Goal: Obtain resource: Download file/media

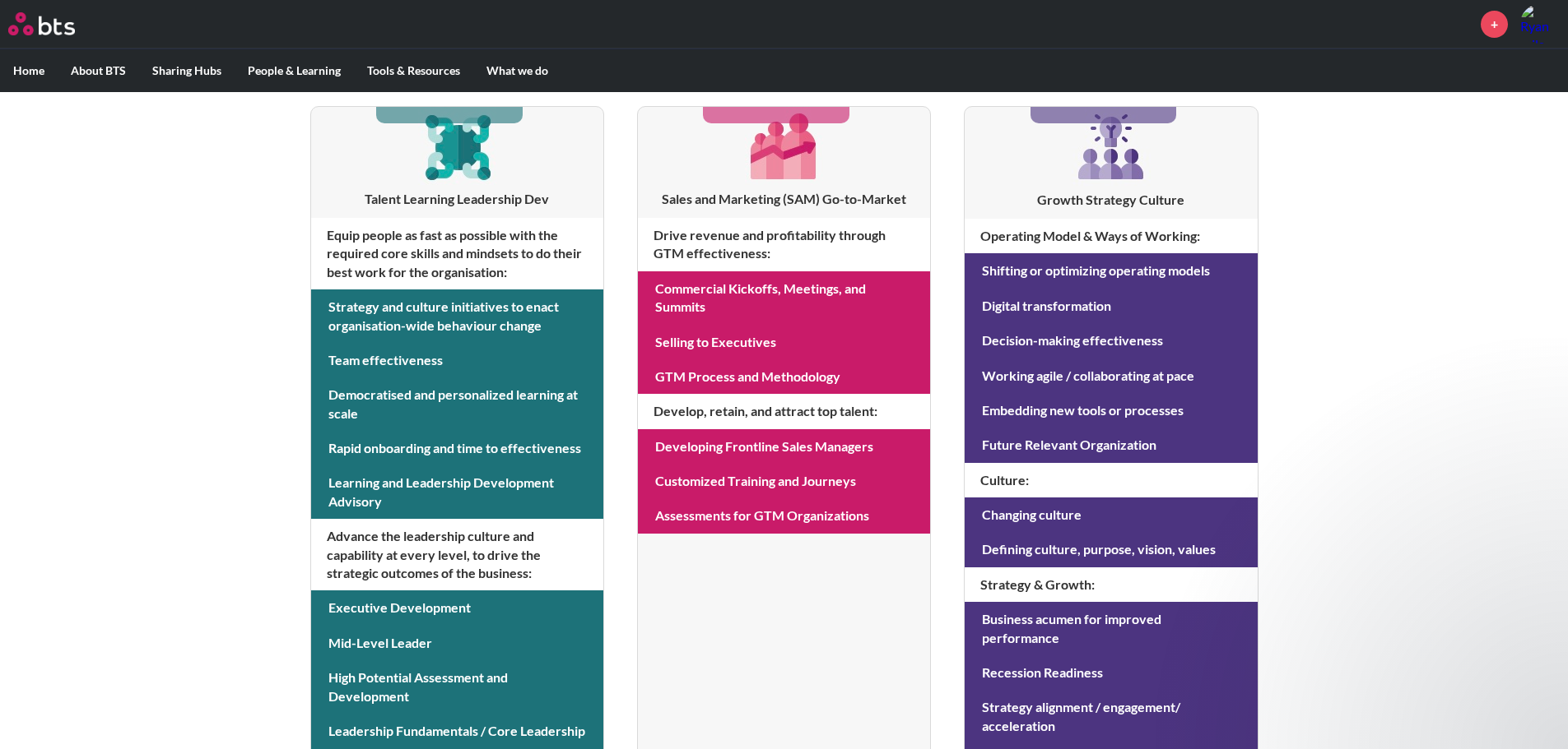
scroll to position [330, 0]
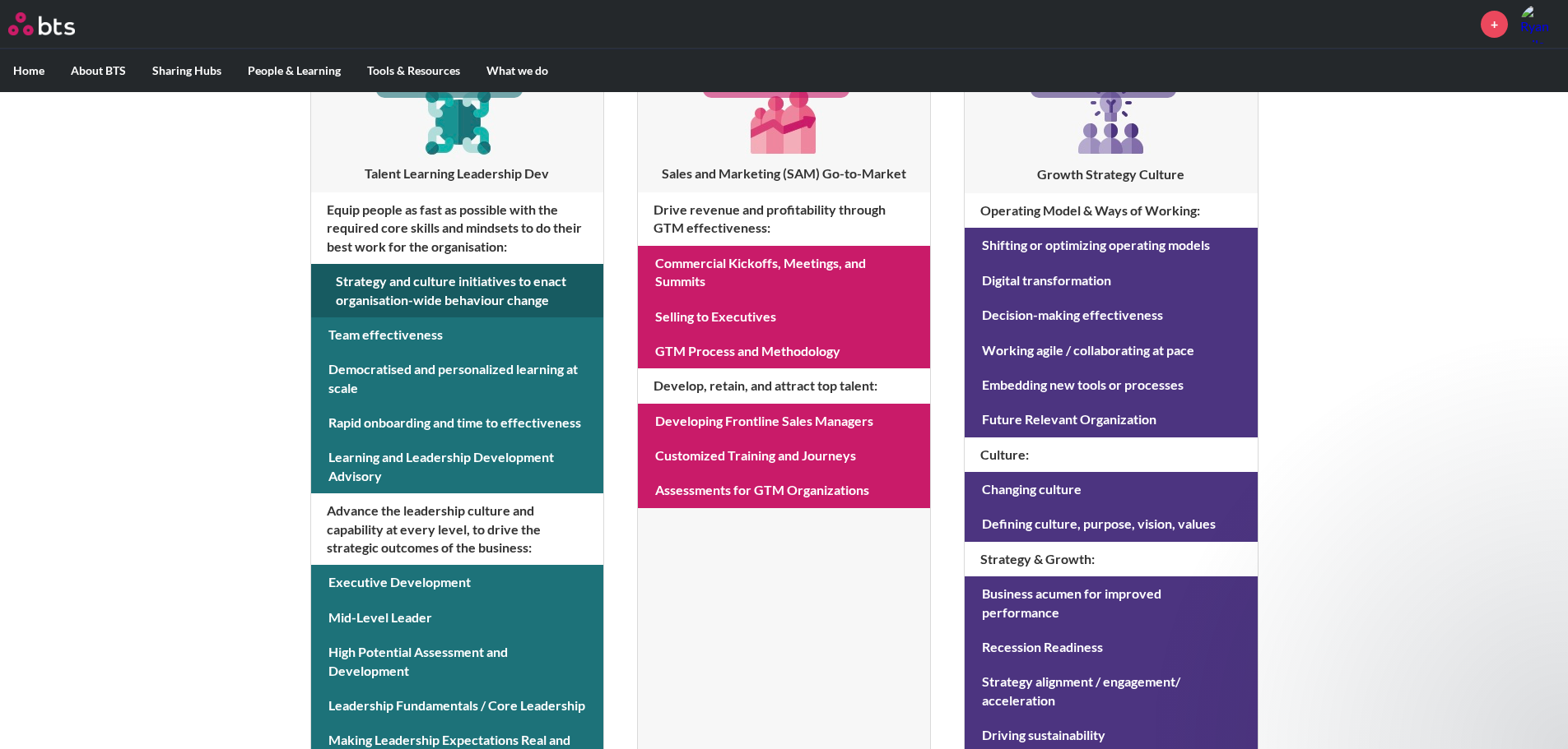
click at [356, 275] on link at bounding box center [457, 291] width 292 height 54
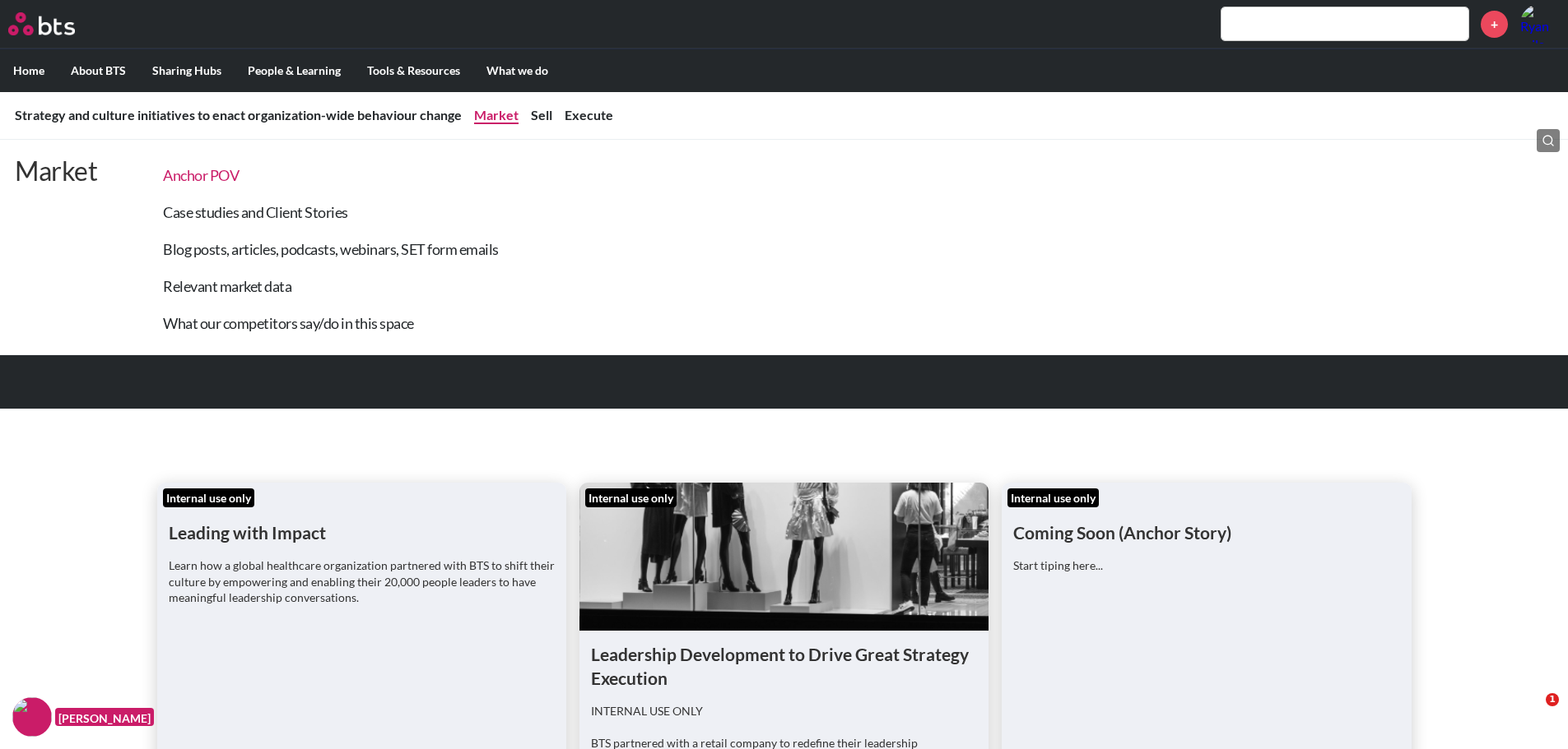
click at [215, 173] on link "Anchor POV" at bounding box center [201, 175] width 76 height 18
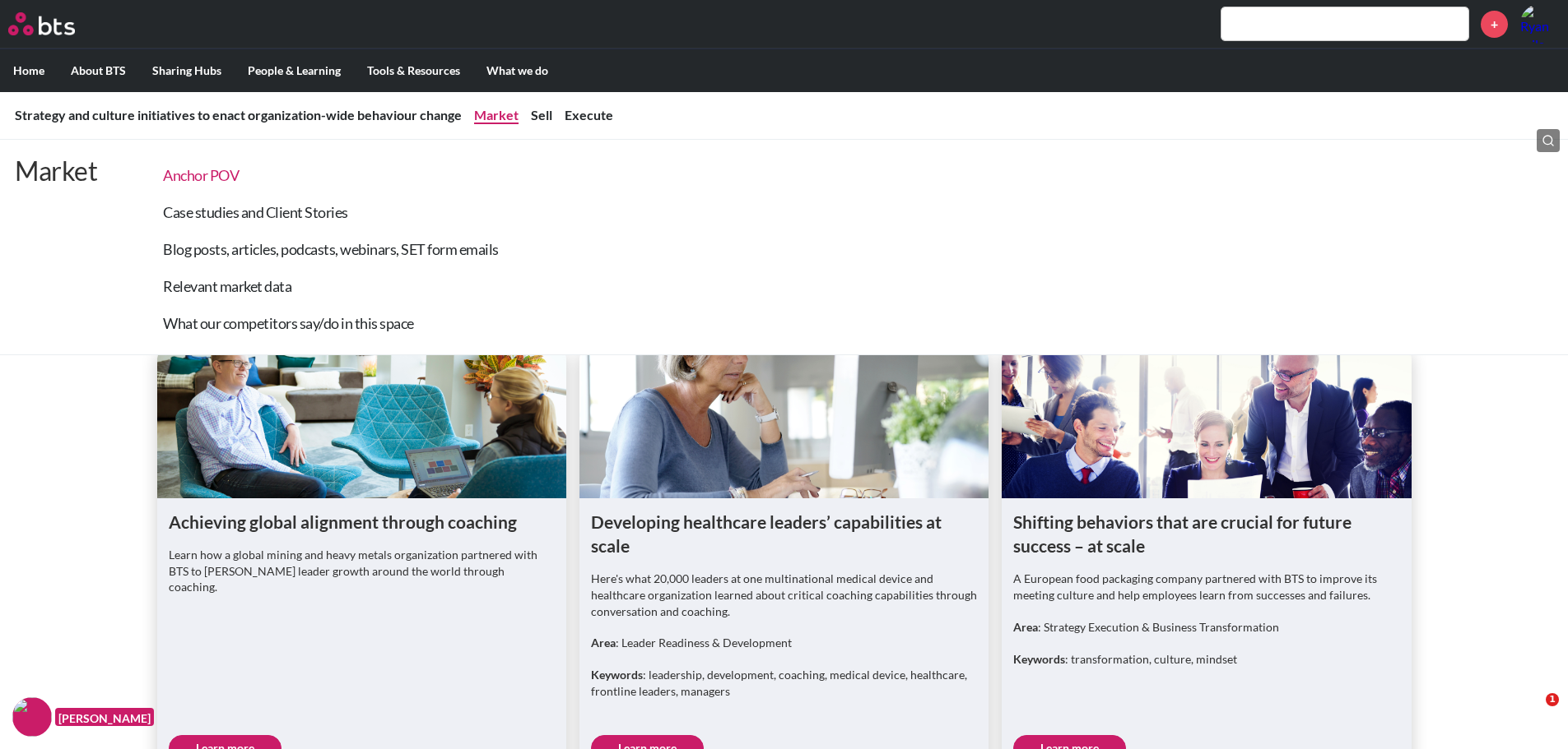
scroll to position [855, 0]
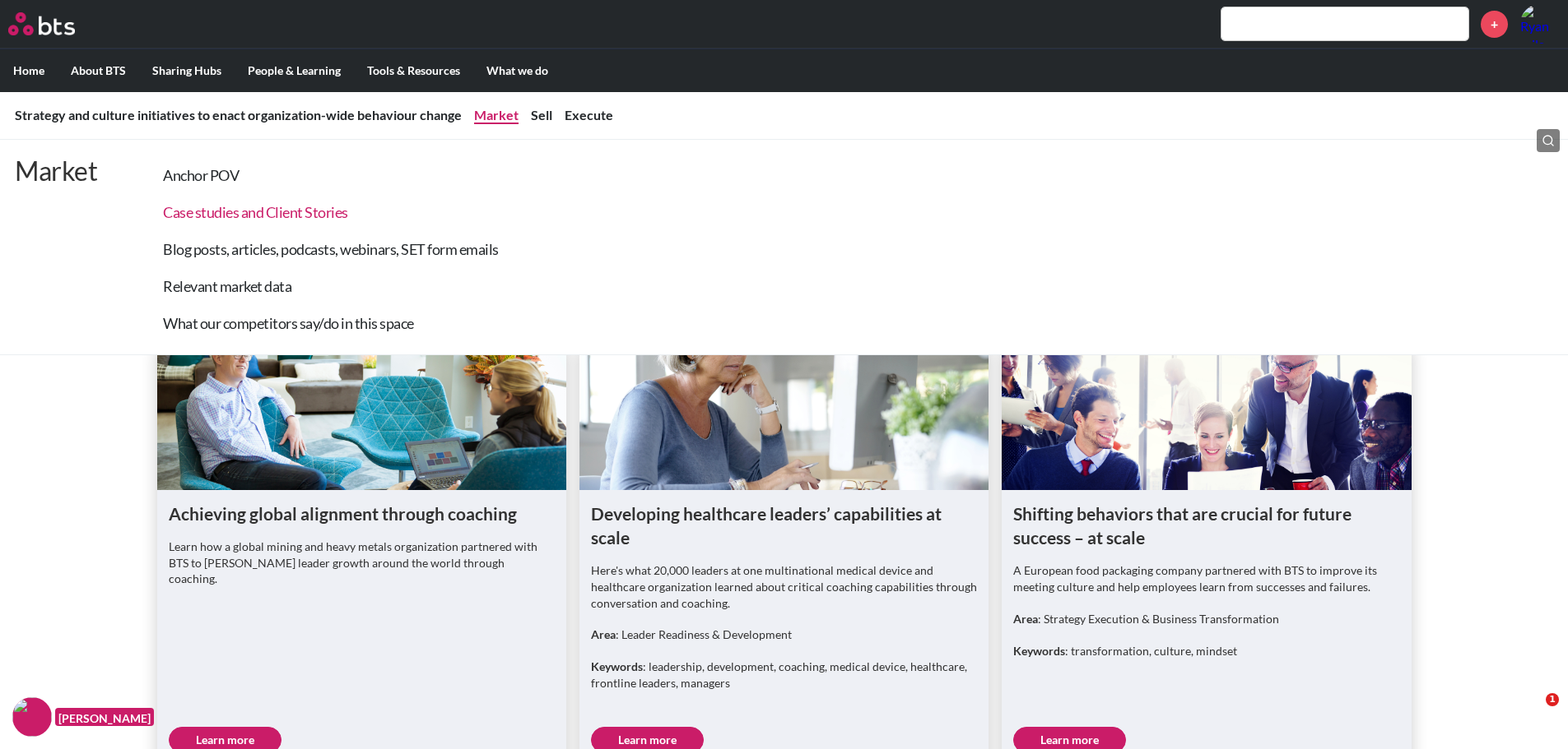
click at [251, 219] on link "Case studies and Client Stories" at bounding box center [255, 213] width 185 height 18
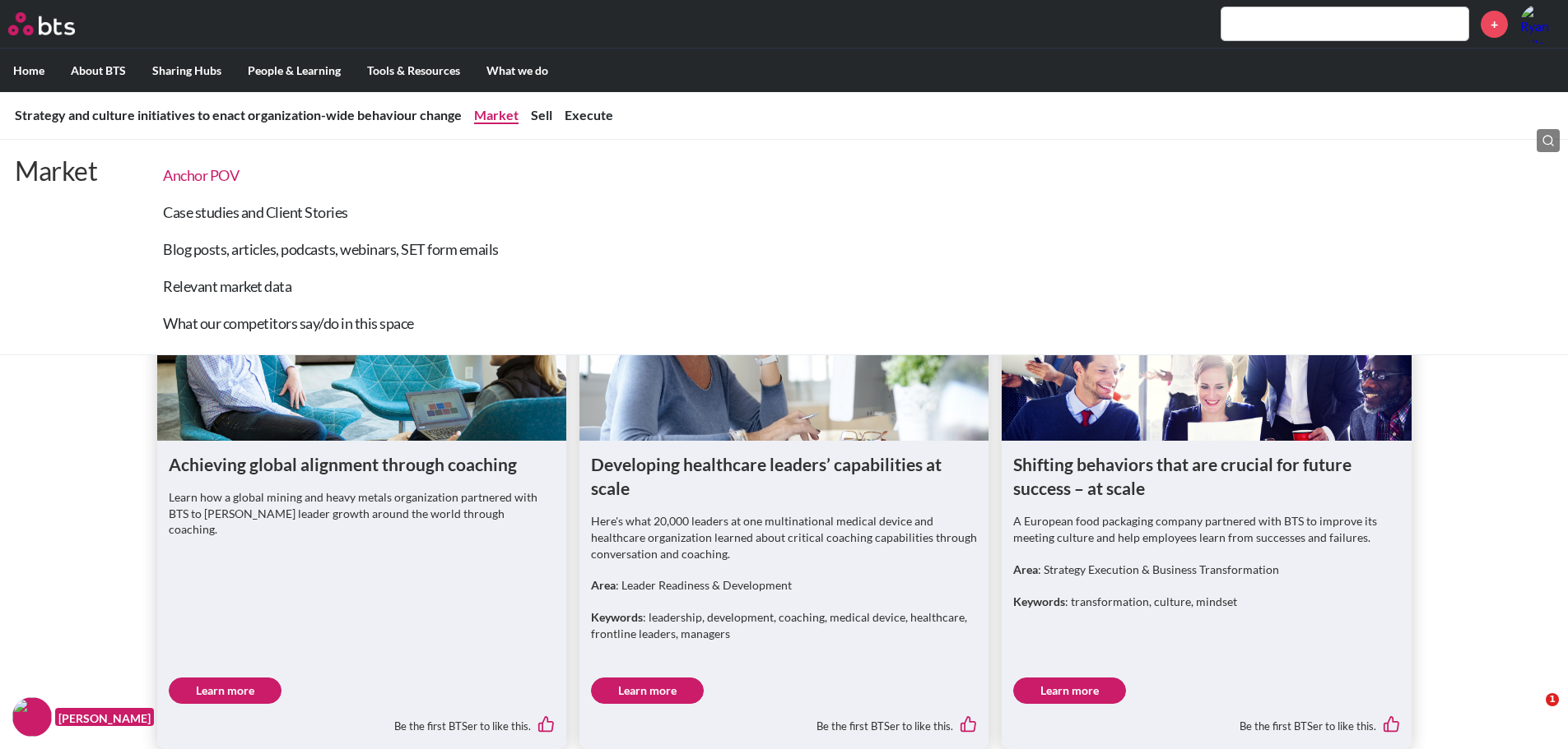
click at [214, 170] on link "Anchor POV" at bounding box center [201, 175] width 76 height 18
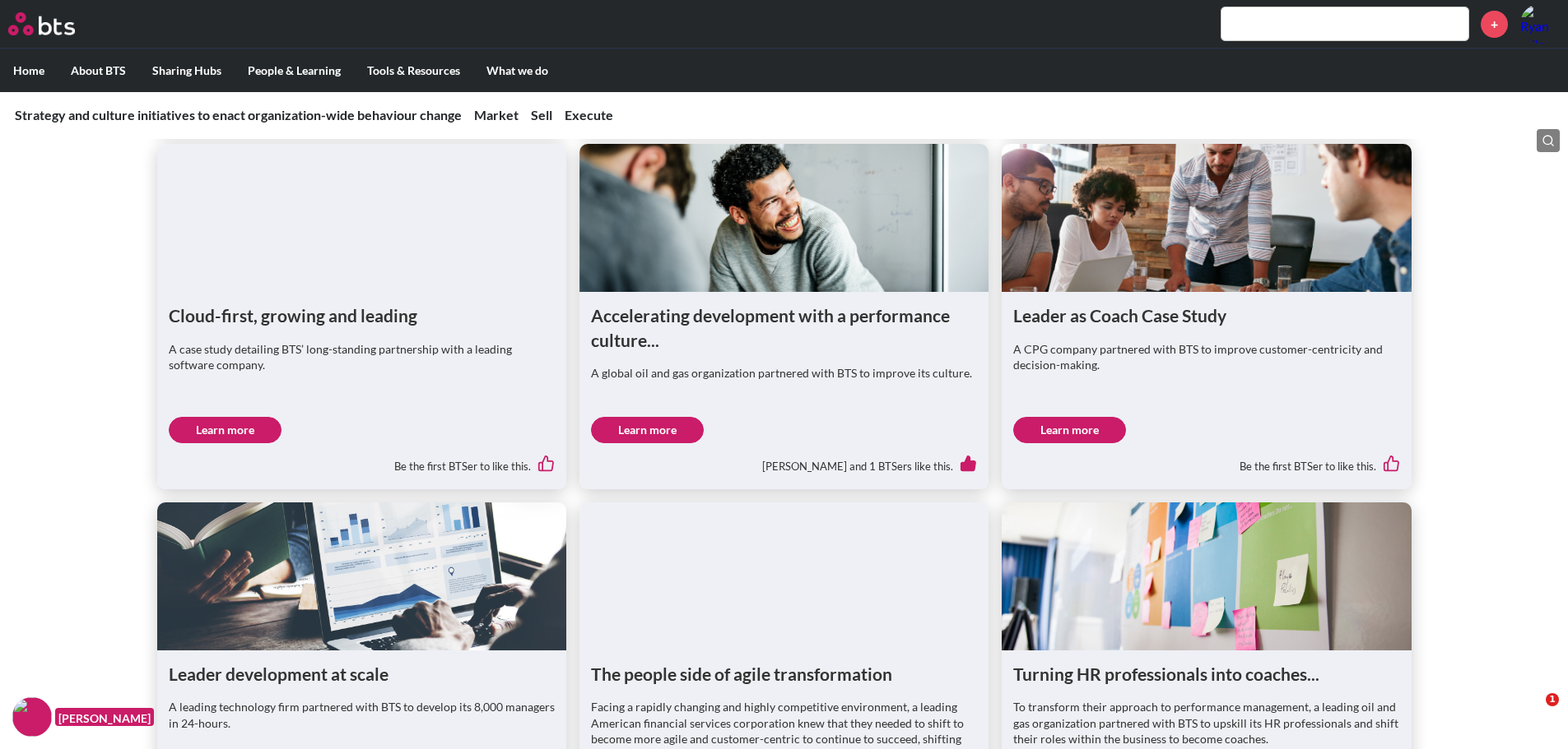
scroll to position [2469, 0]
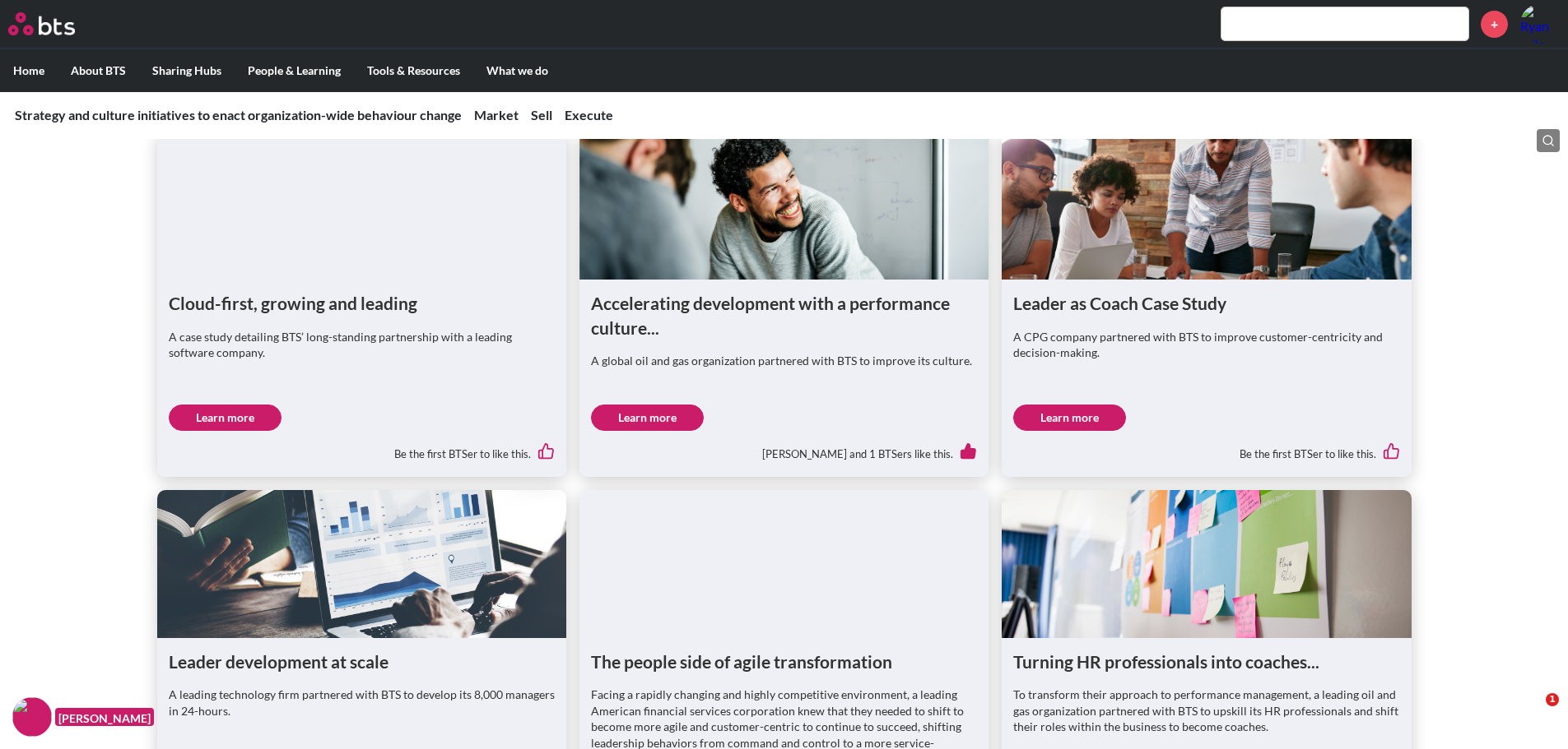
click at [659, 404] on link "Learn more" at bounding box center [647, 417] width 112 height 27
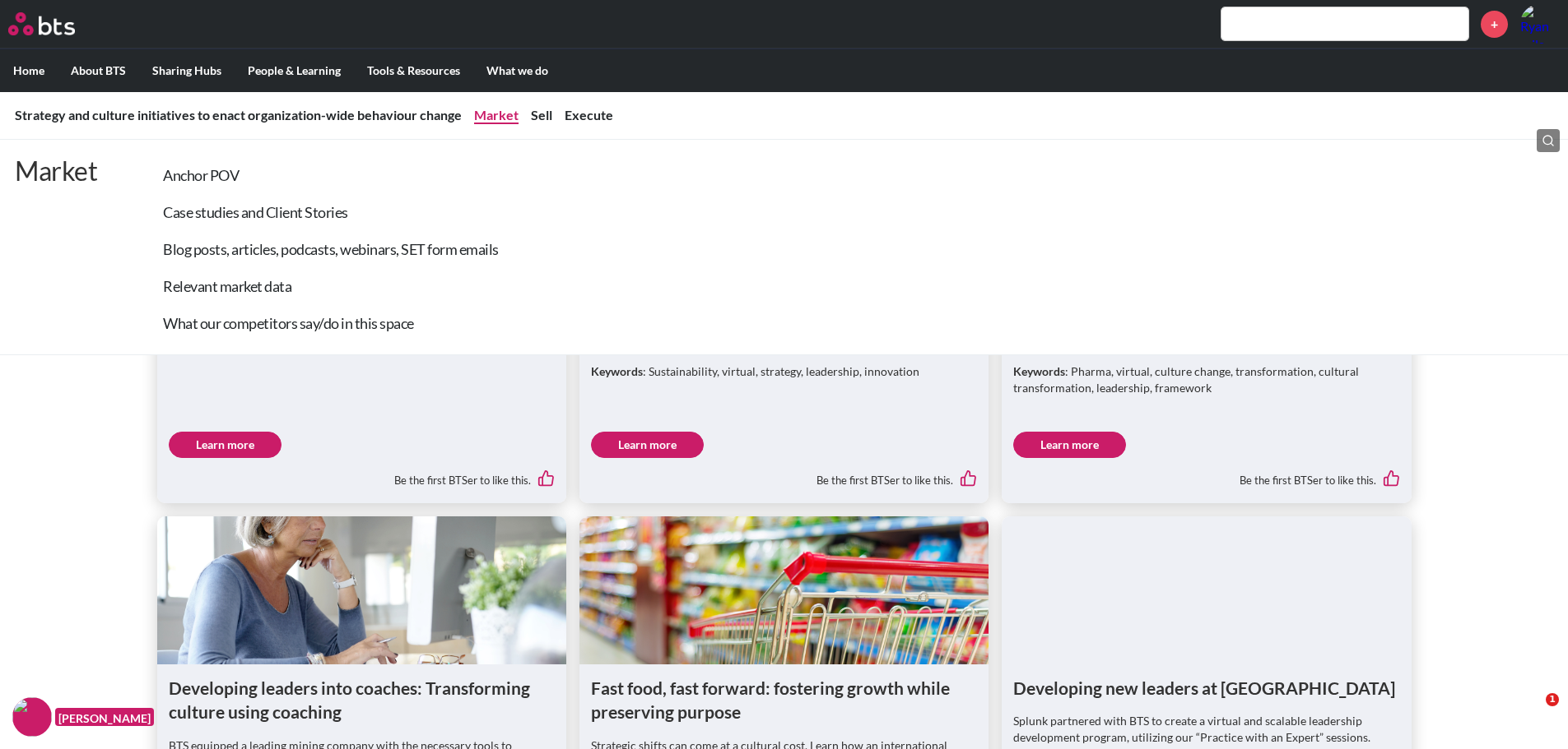
scroll to position [1234, 0]
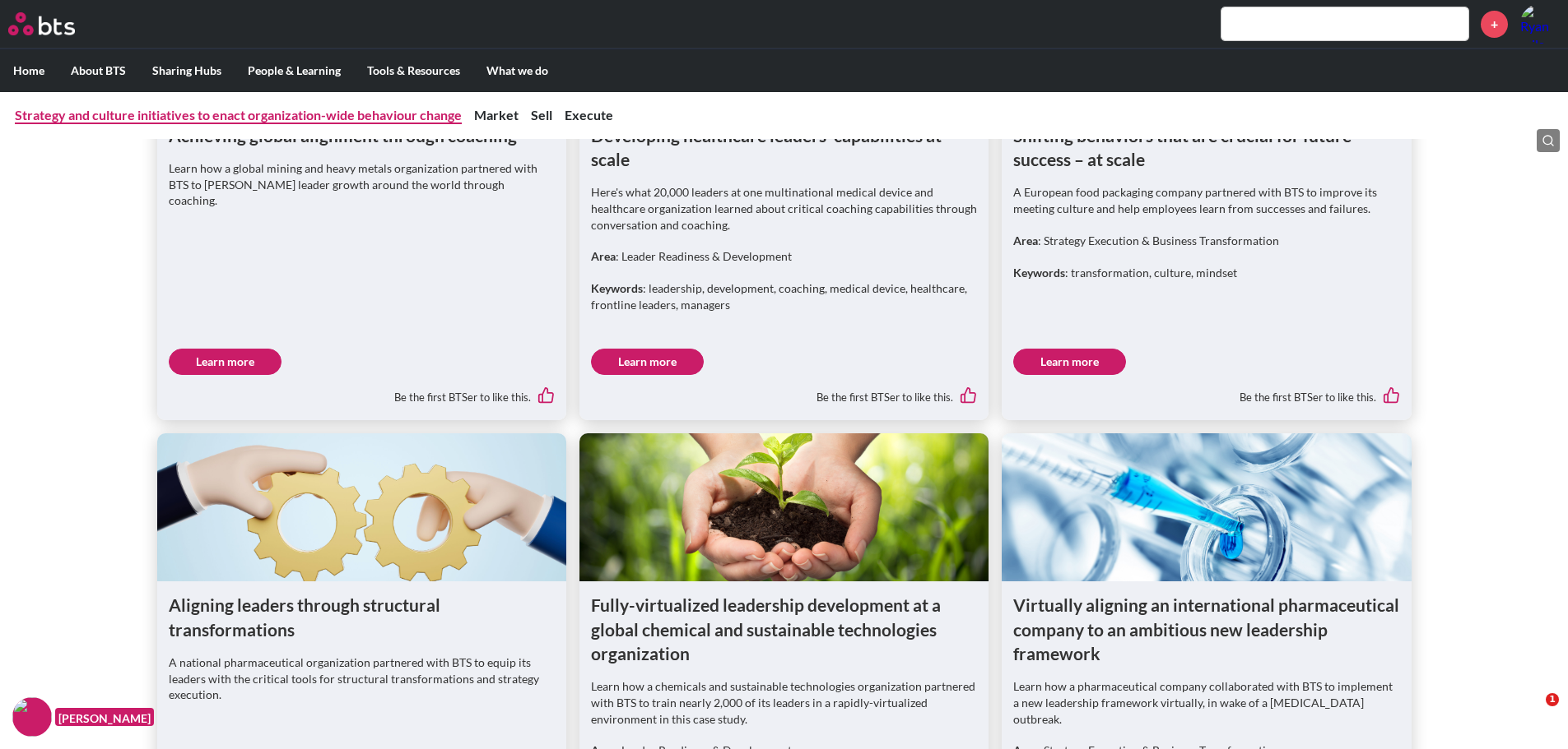
click at [227, 118] on link "Strategy and culture initiatives to enact organization-wide behaviour change" at bounding box center [238, 115] width 447 height 16
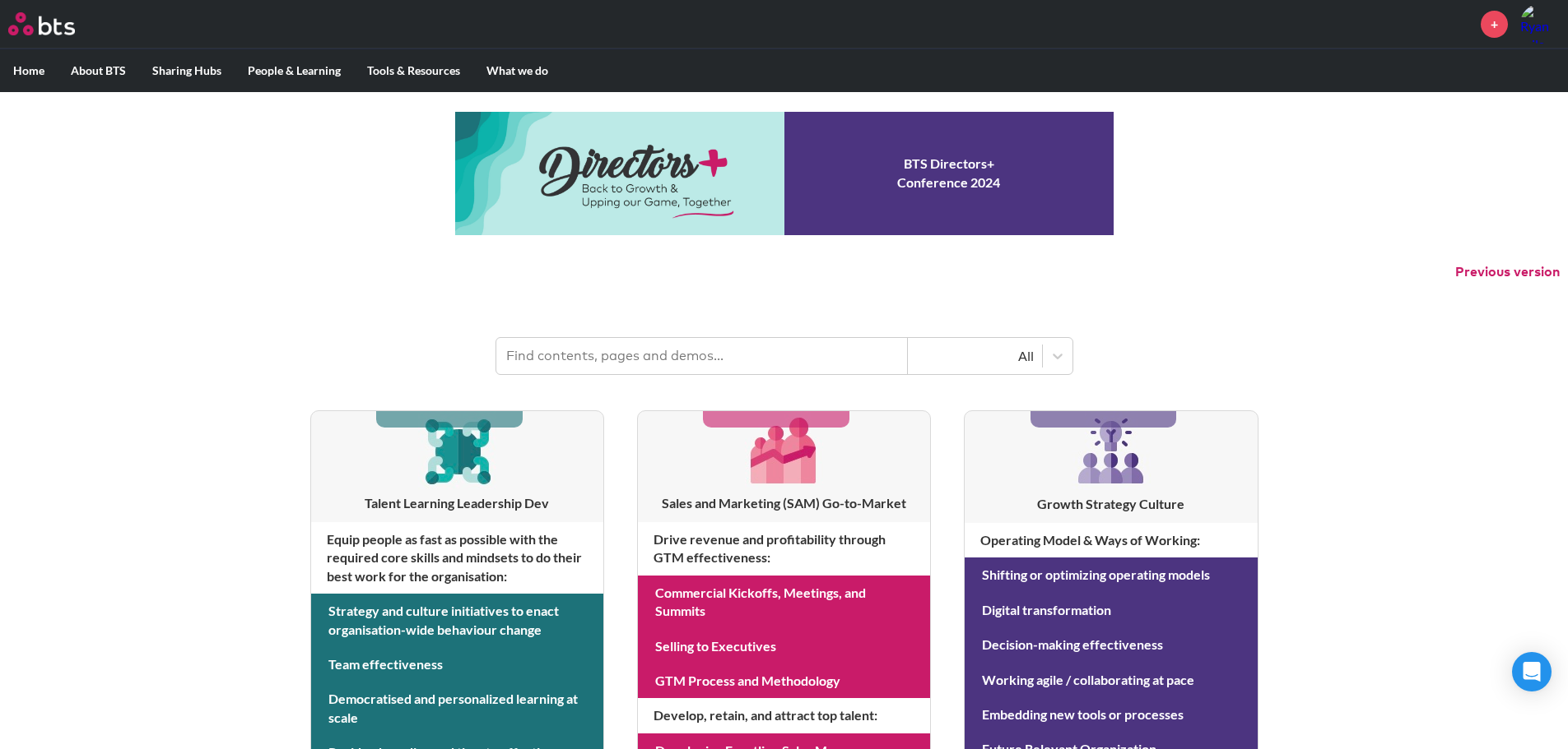
scroll to position [330, 0]
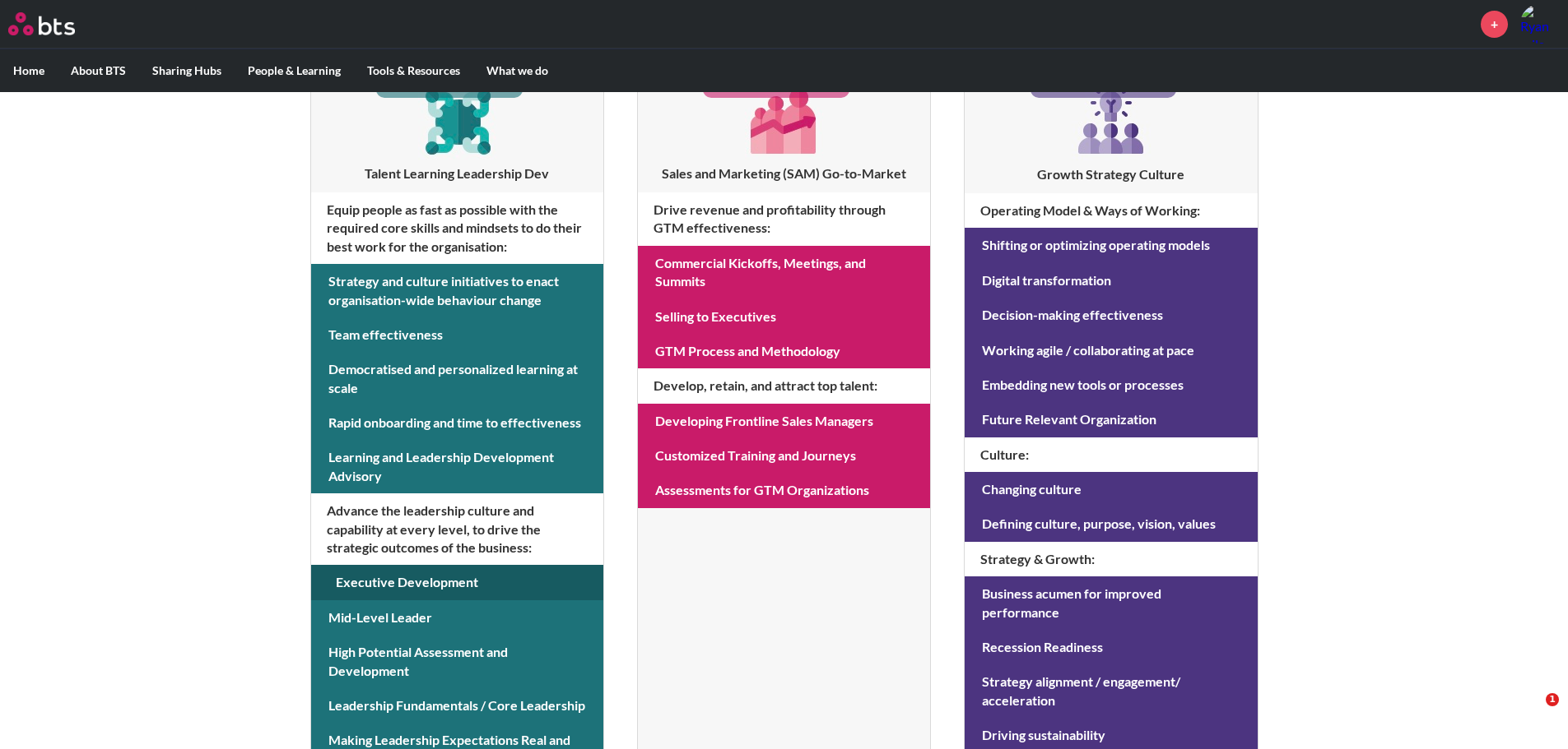
click at [376, 584] on link at bounding box center [457, 582] width 292 height 35
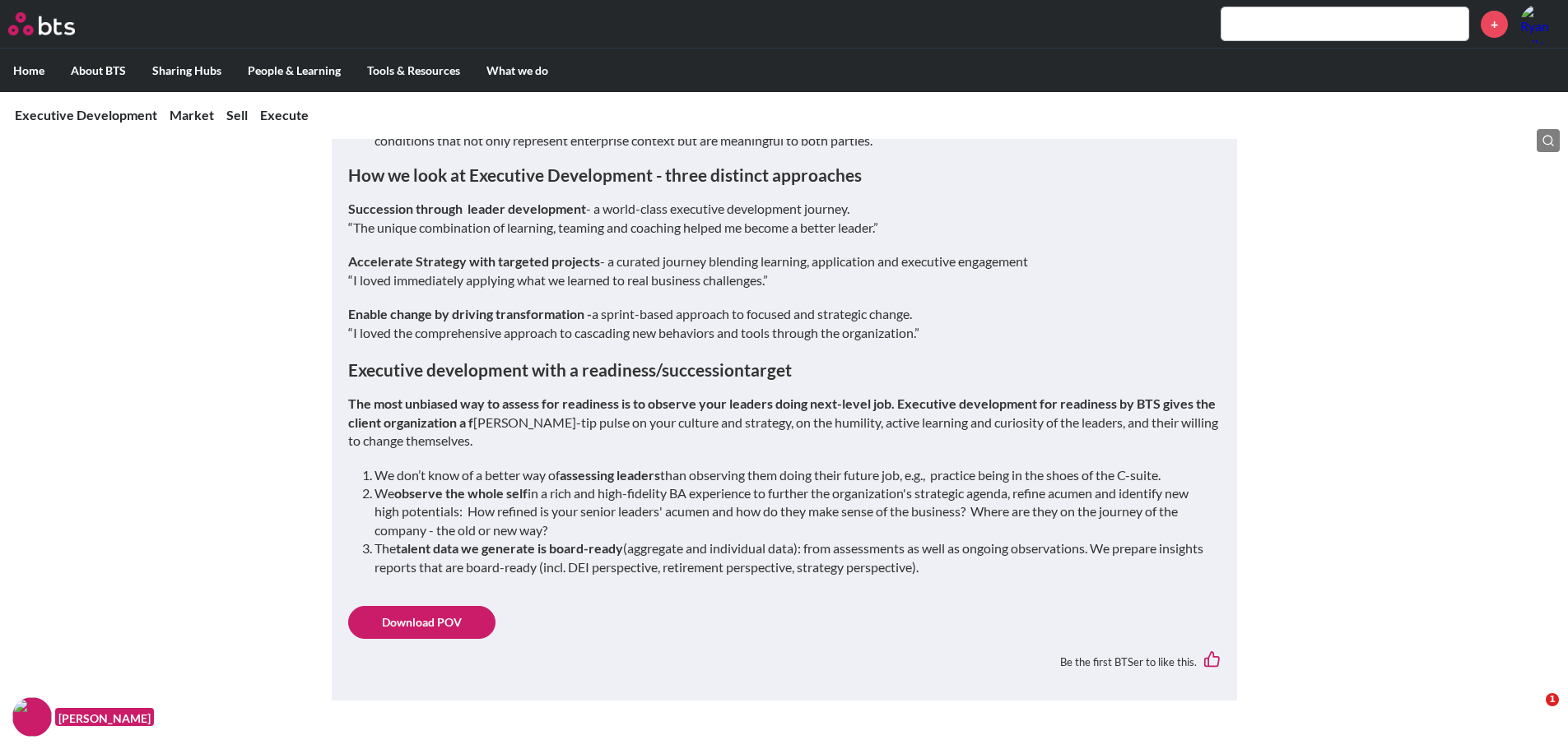
scroll to position [1234, 0]
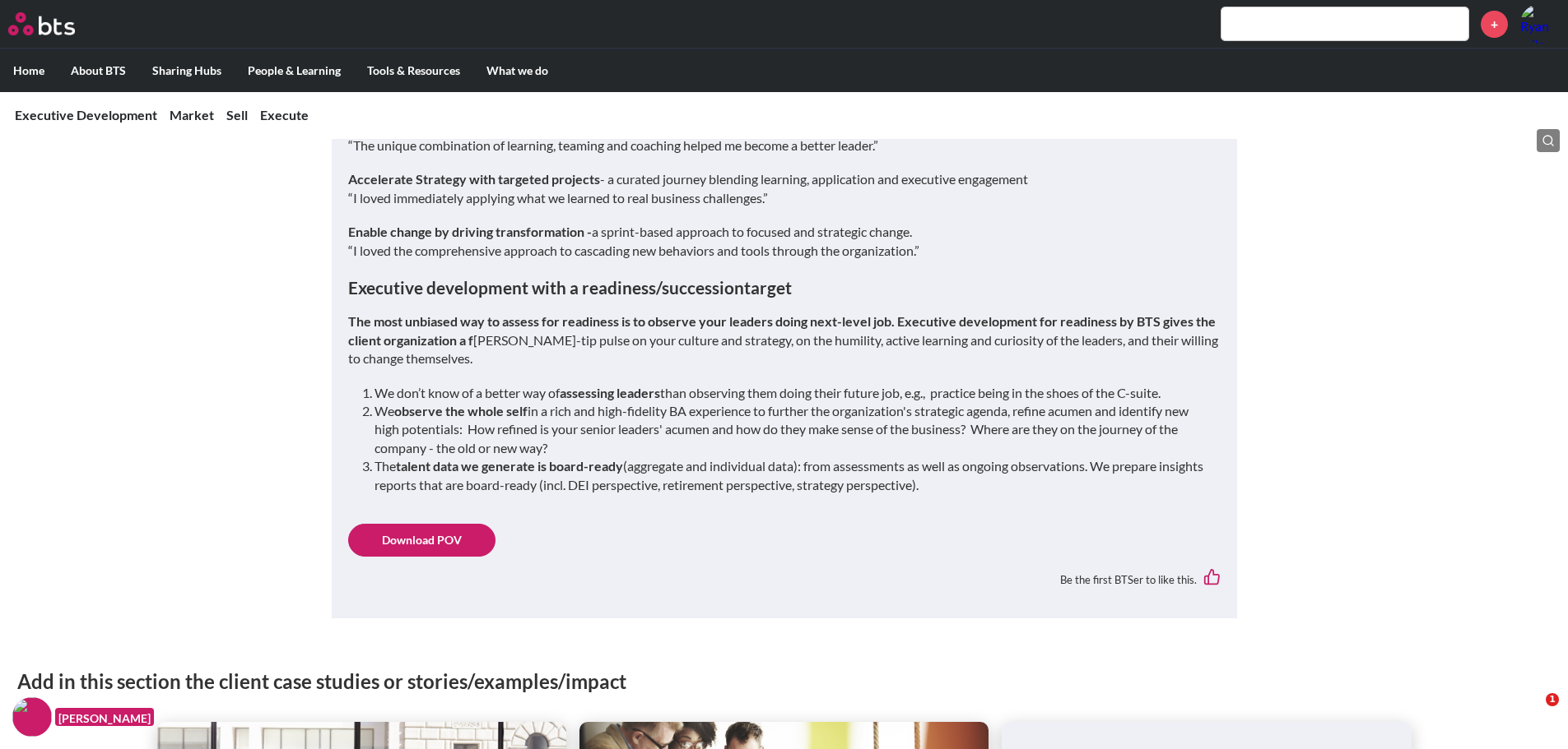
click at [428, 525] on link "Download POV" at bounding box center [421, 540] width 147 height 33
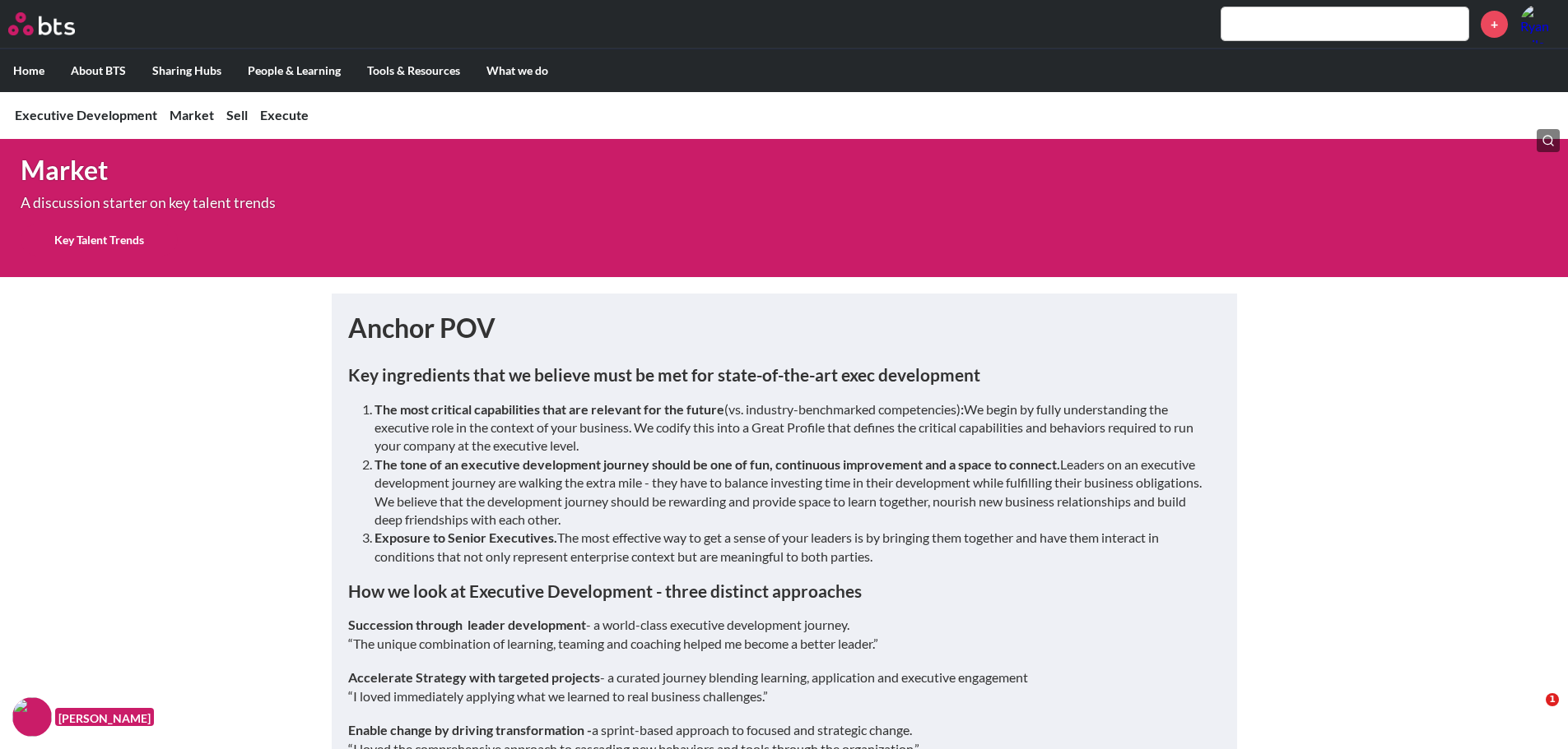
scroll to position [659, 0]
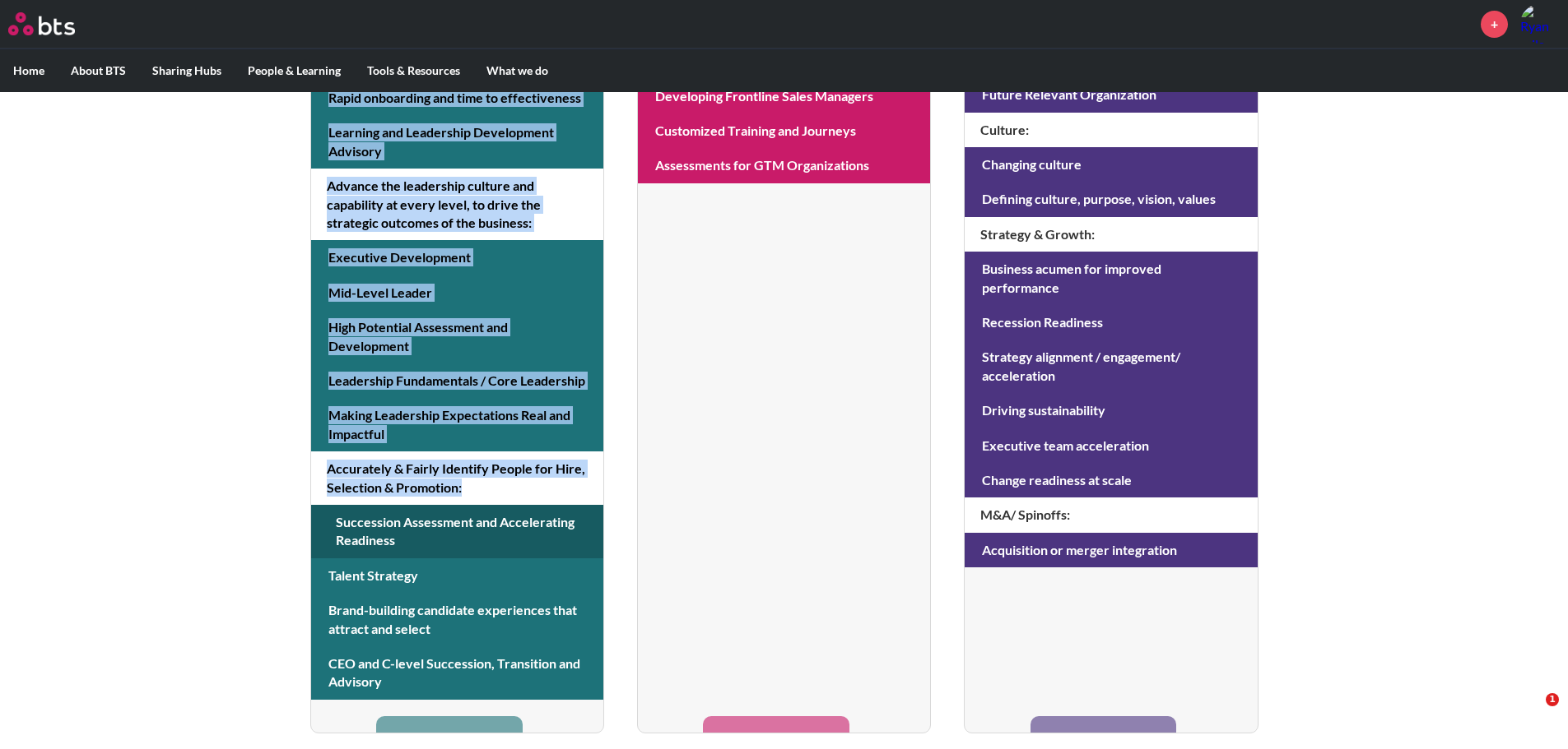
scroll to position [659, 0]
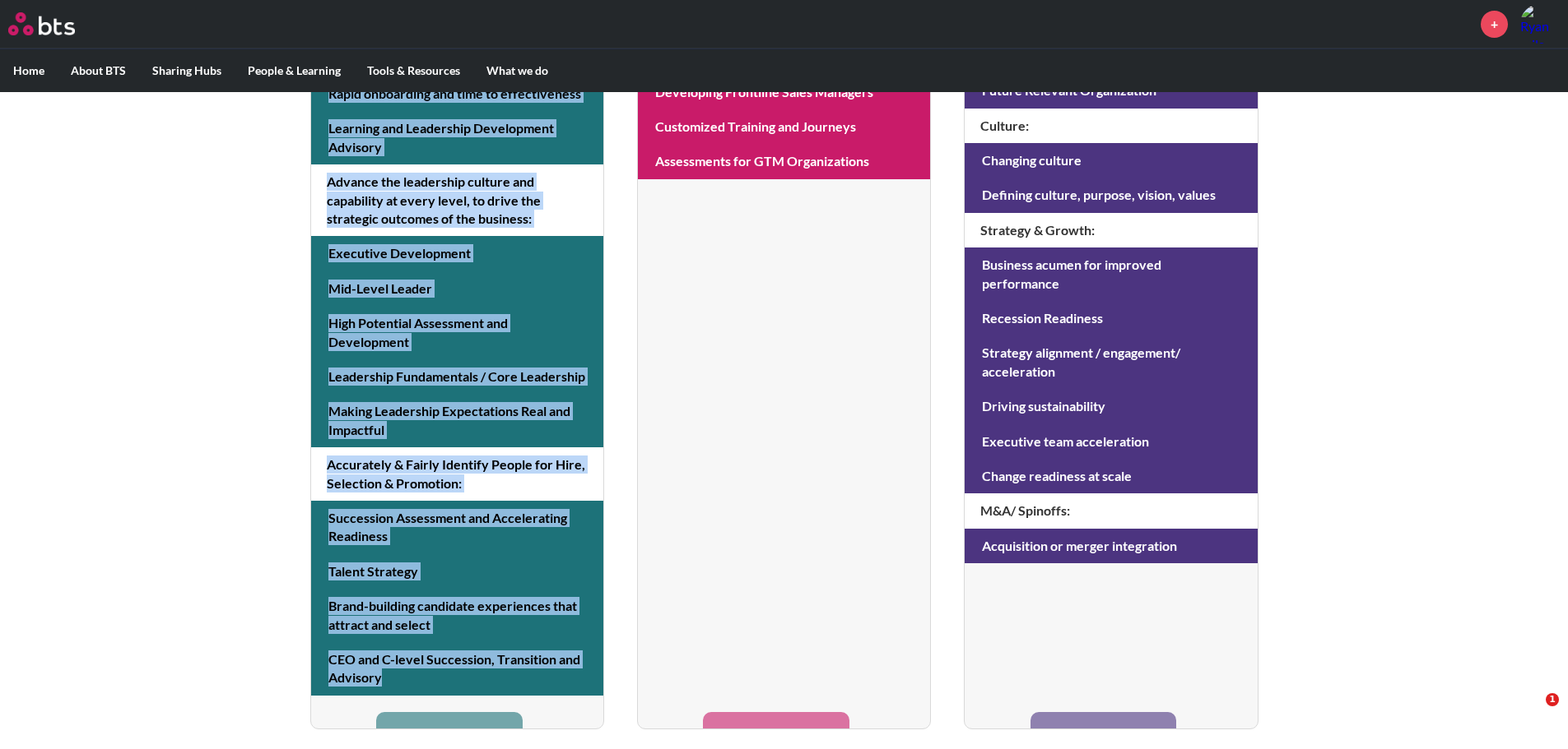
drag, startPoint x: 271, startPoint y: 280, endPoint x: 402, endPoint y: 702, distance: 441.9
click at [402, 702] on div "MENU + Home About BTS Who we are How we work: Policies, Toolkits and Guidance I…" at bounding box center [784, 46] width 1568 height 1409
copy li "Strategy and culture initiatives to enact organisation-wide behaviour change Te…"
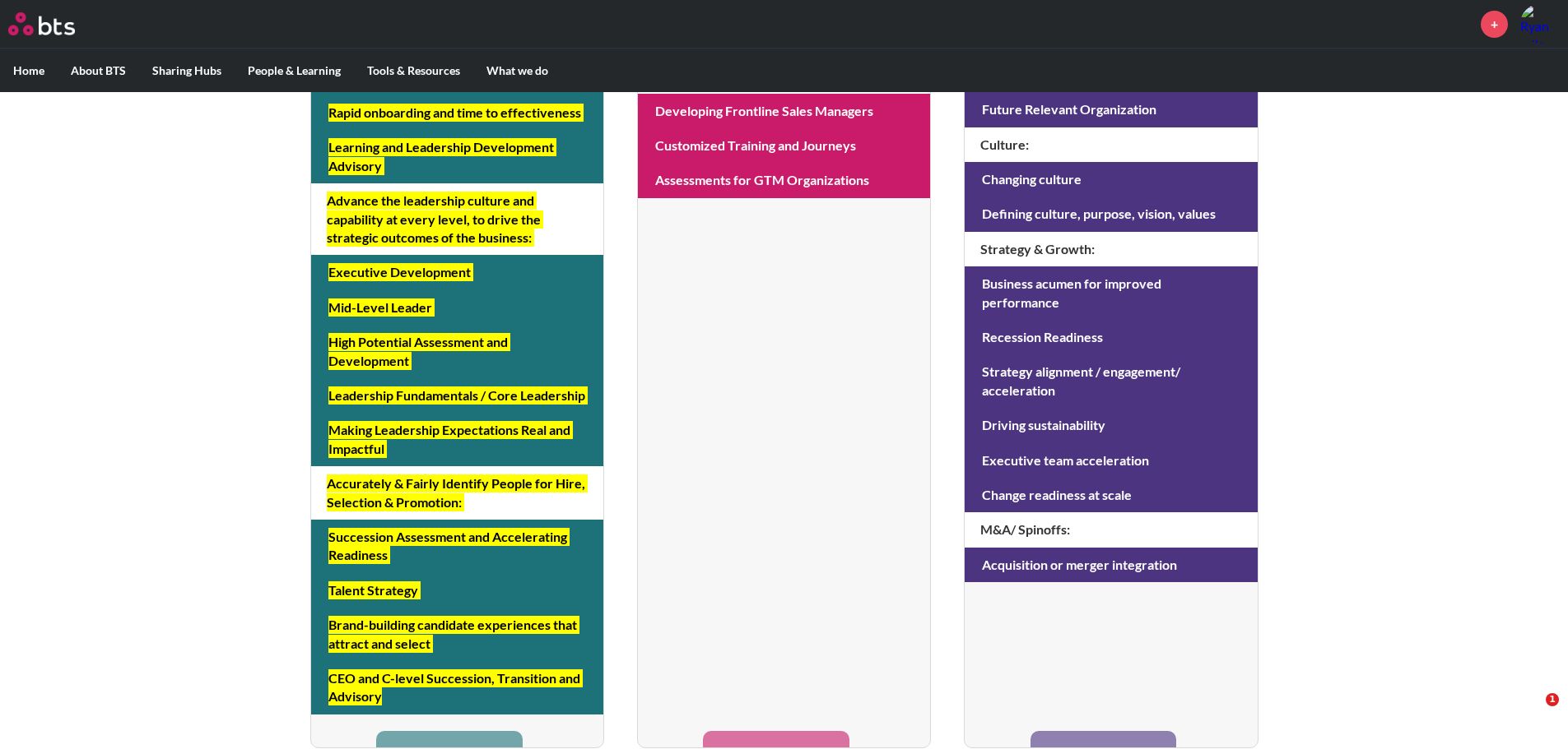
scroll to position [247, 0]
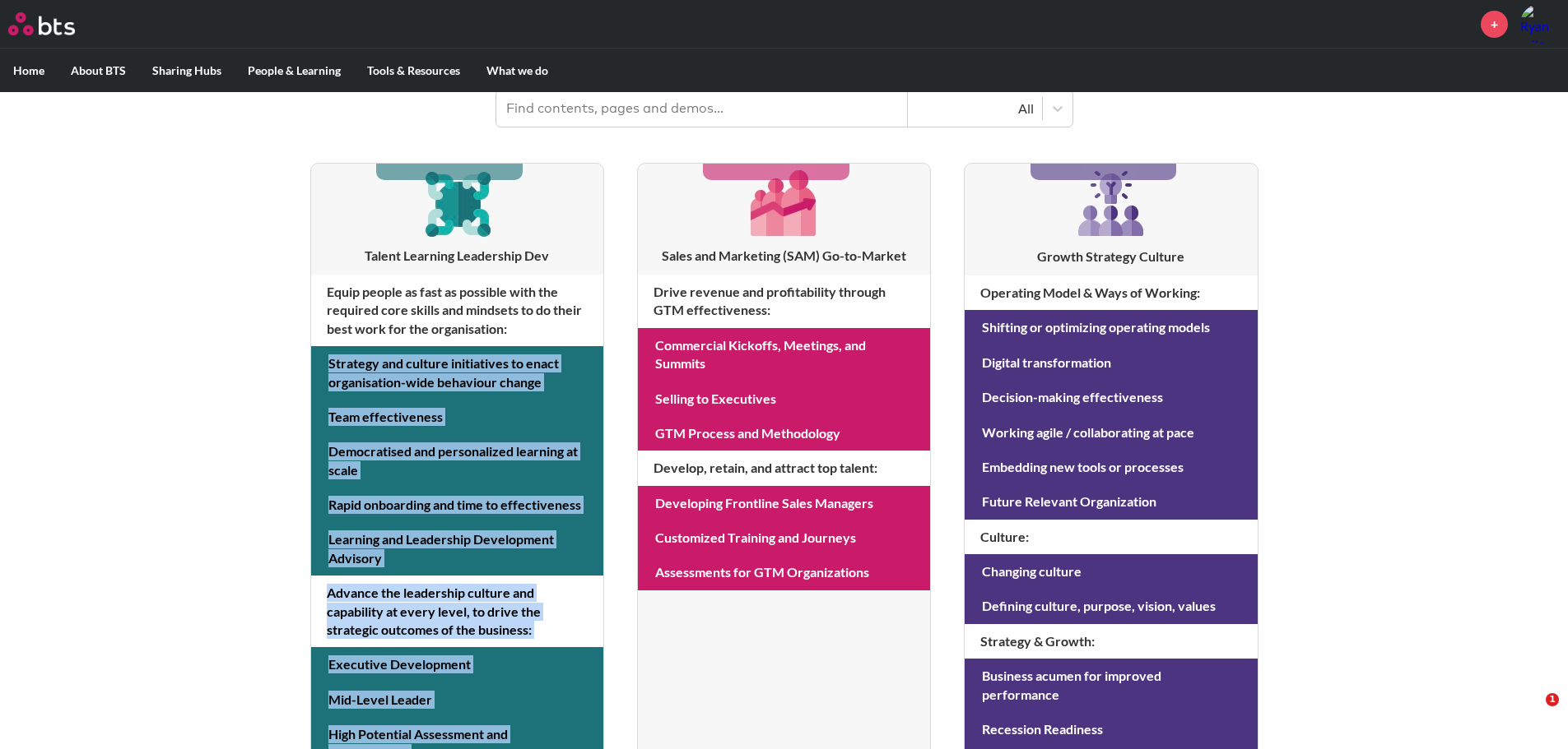
click at [157, 374] on div "MENU + Home About BTS Who we are How we work: Policies, Toolkits and Guidance I…" at bounding box center [784, 457] width 1568 height 1409
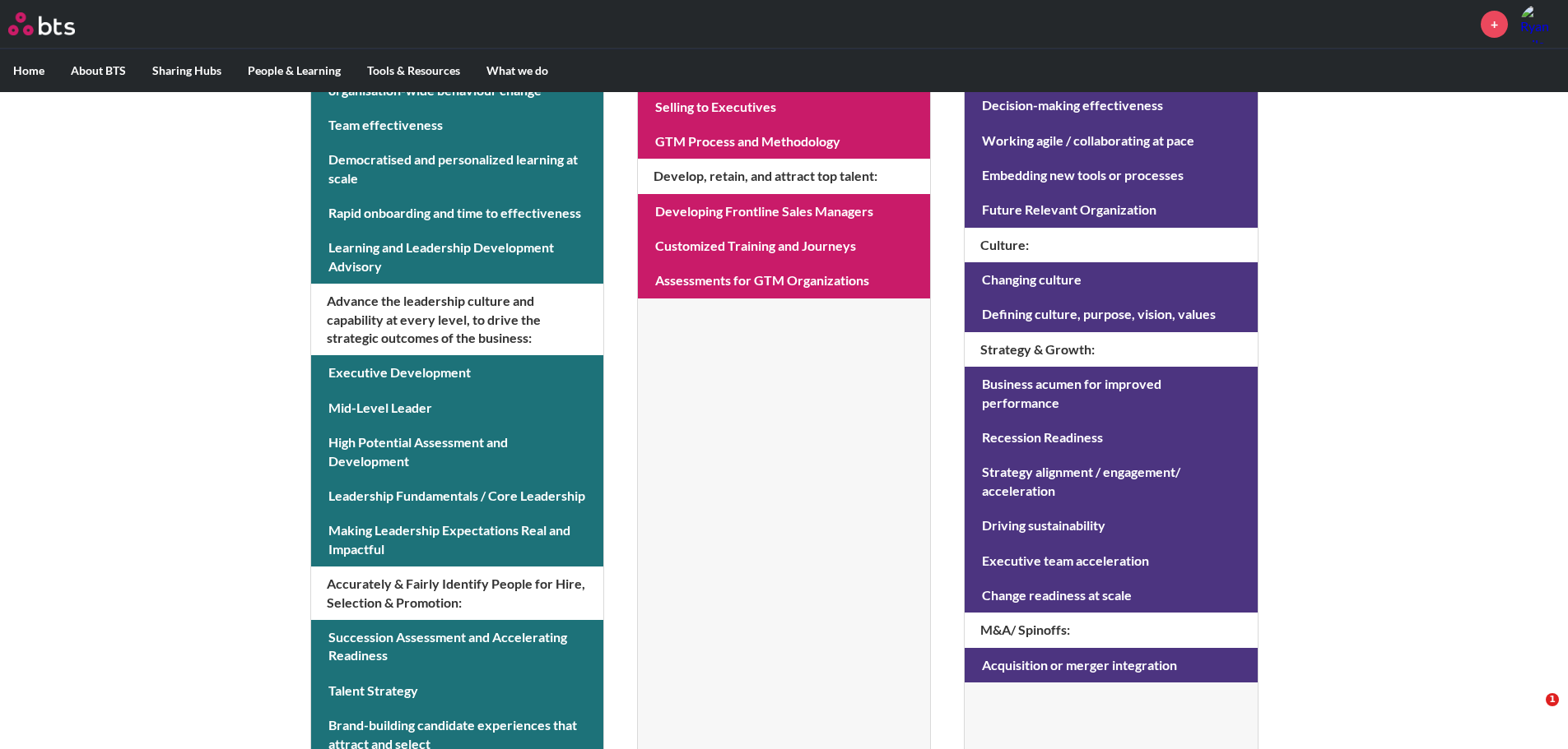
scroll to position [577, 0]
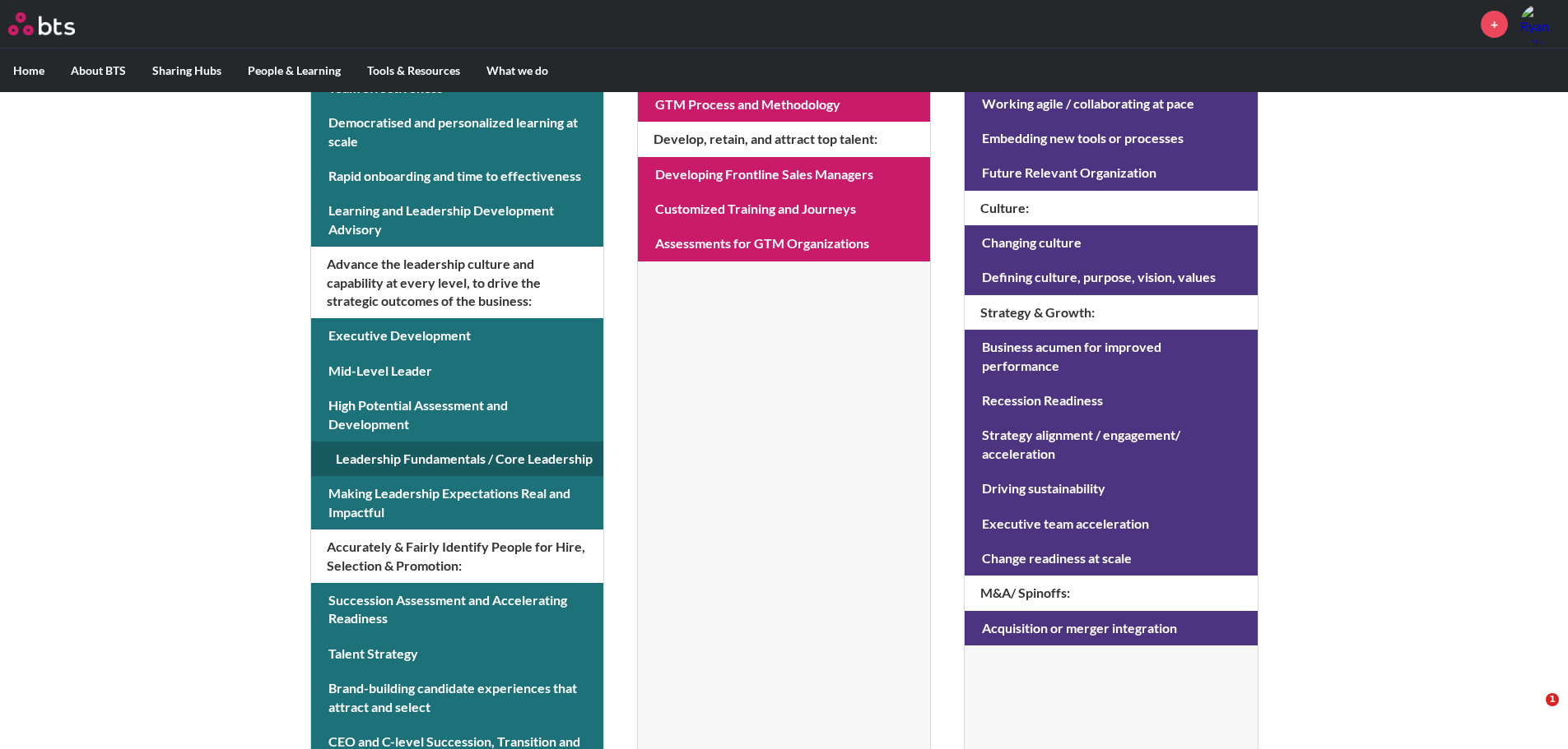
click at [412, 462] on link at bounding box center [457, 459] width 292 height 35
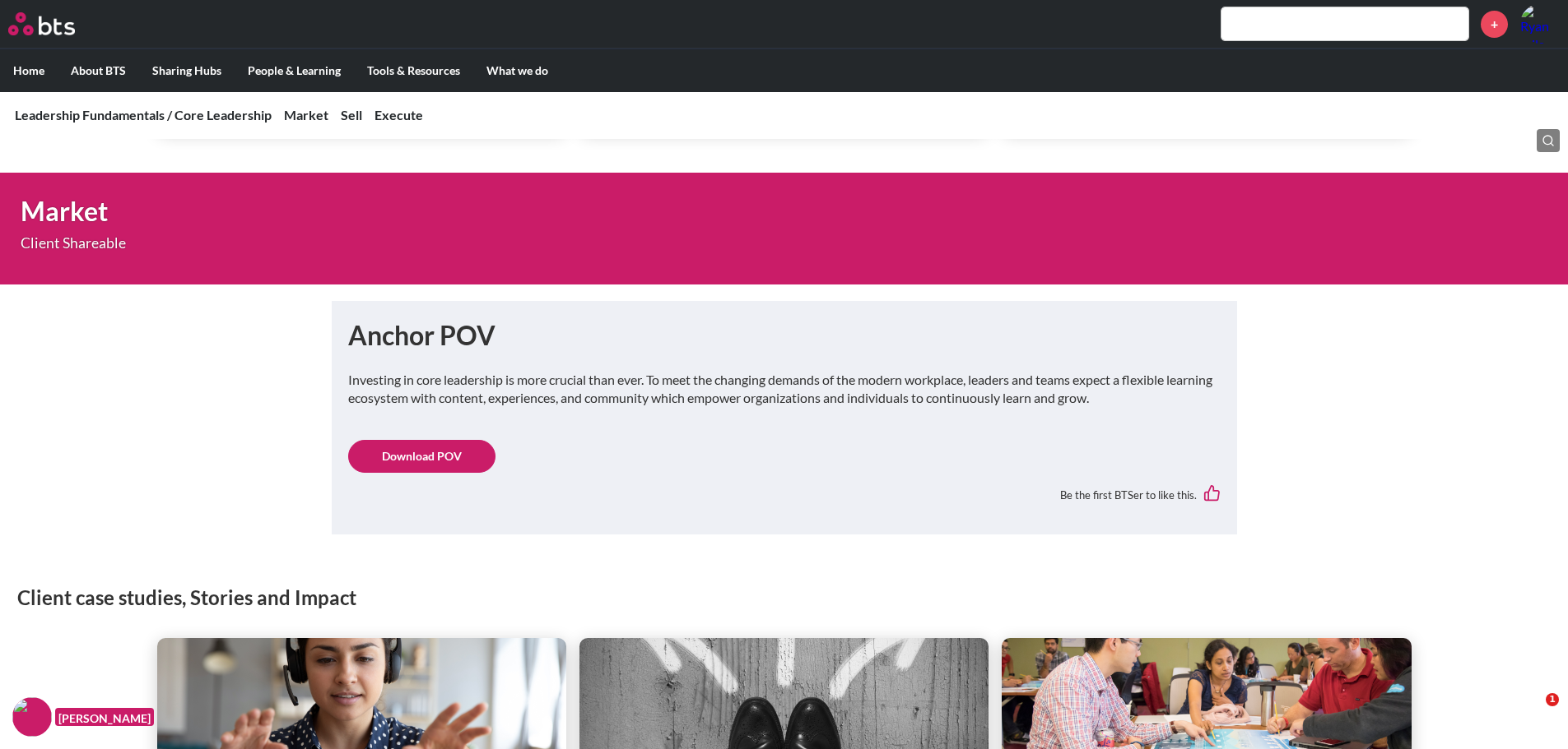
scroll to position [659, 0]
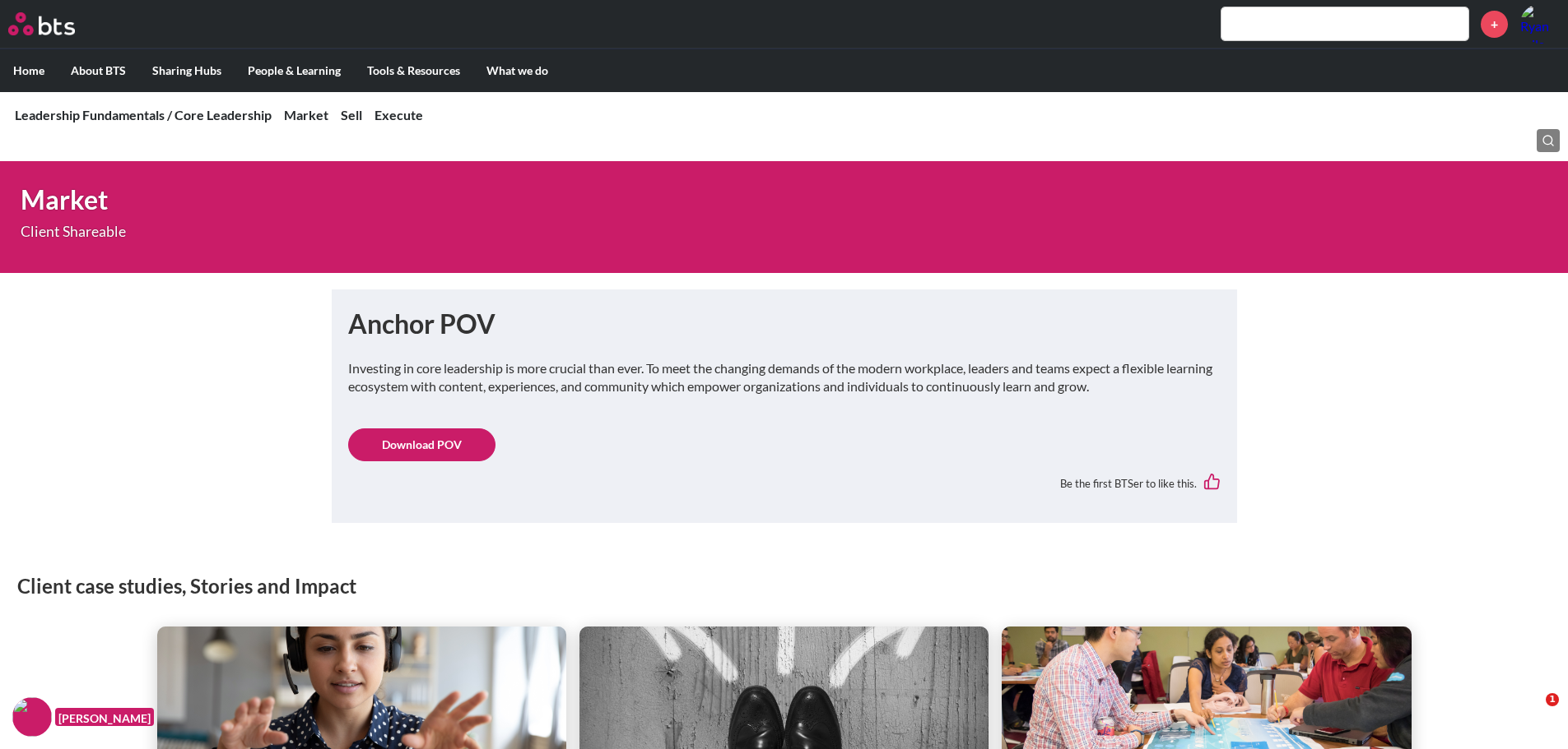
click at [433, 447] on link "Download POV" at bounding box center [421, 444] width 147 height 33
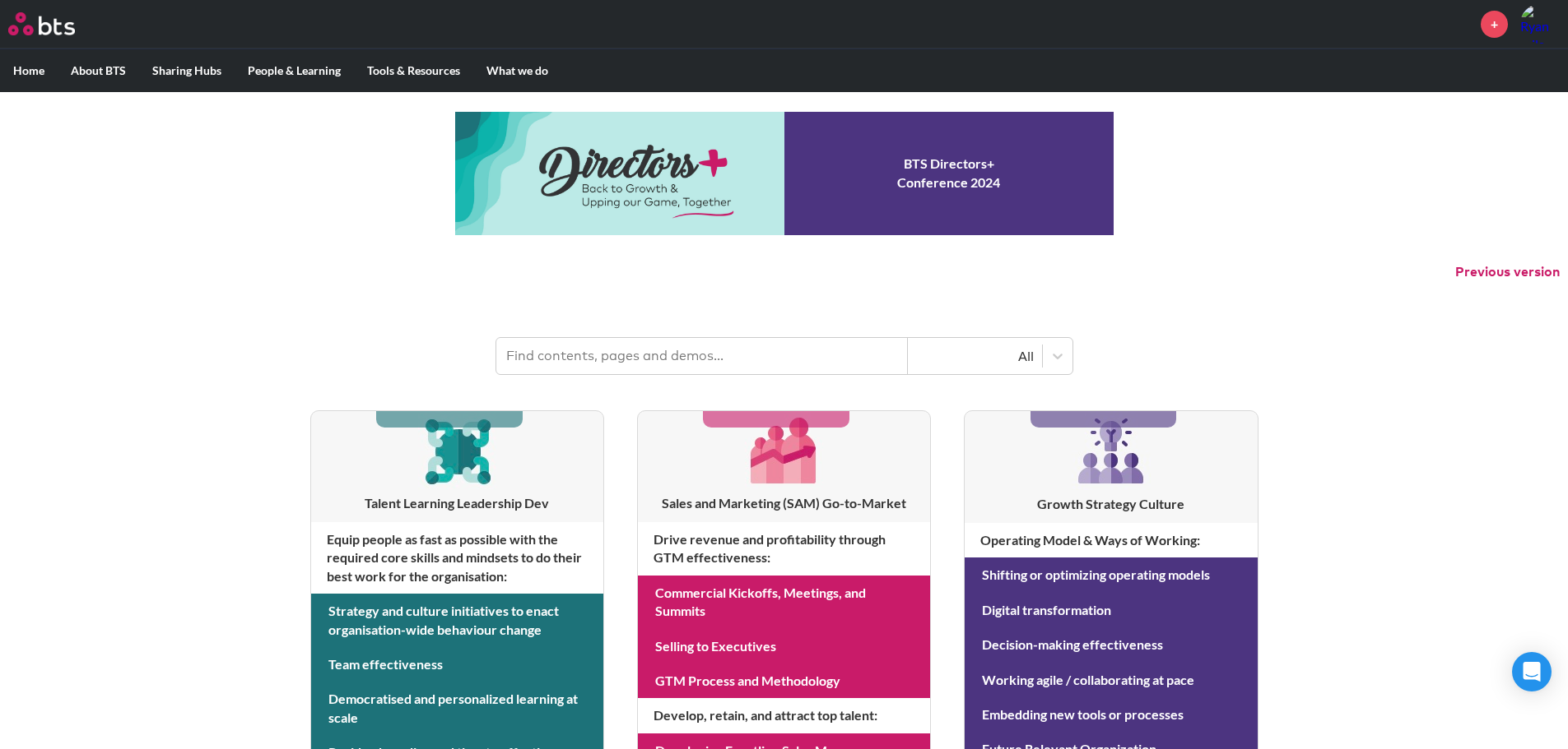
scroll to position [567, 0]
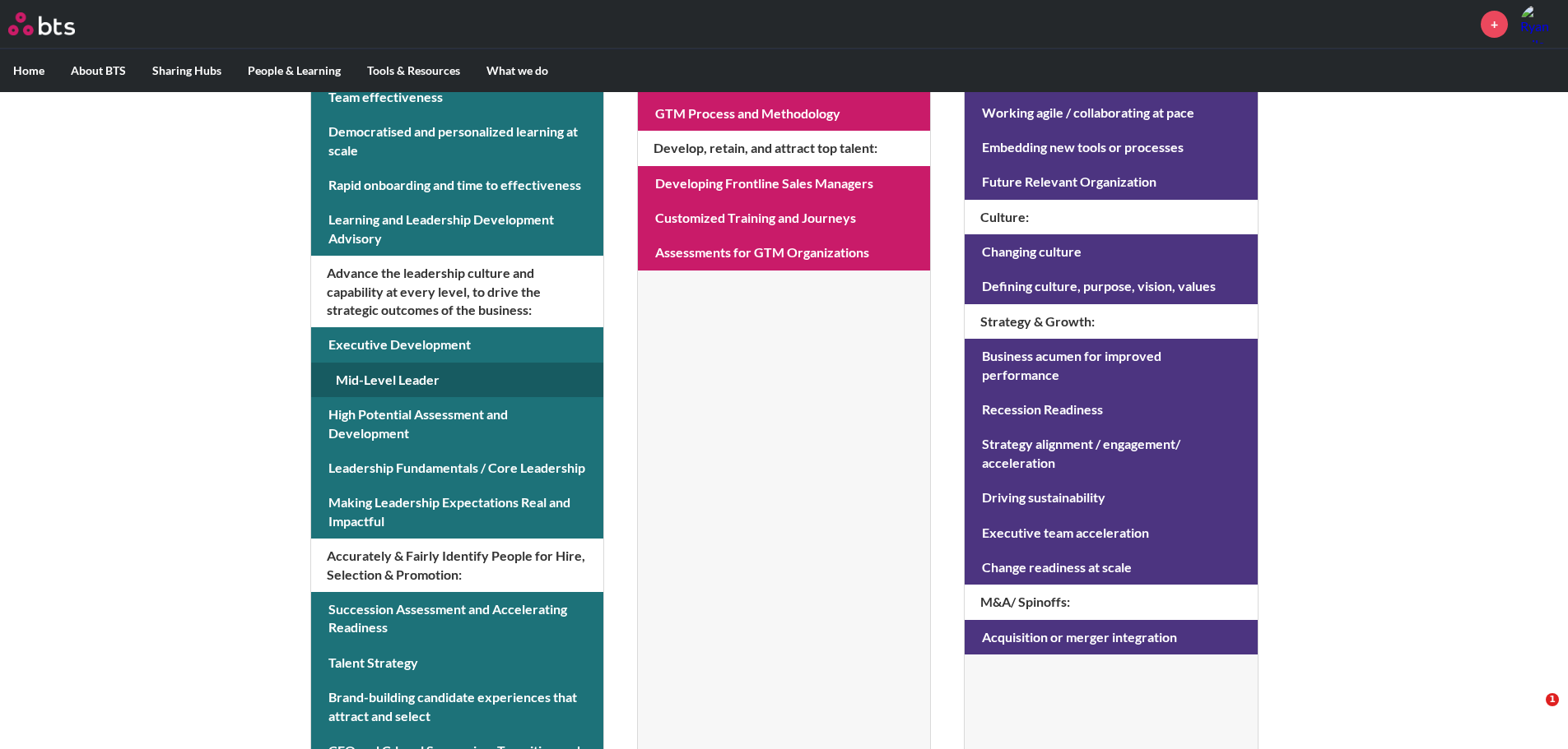
click at [409, 377] on link at bounding box center [457, 379] width 292 height 35
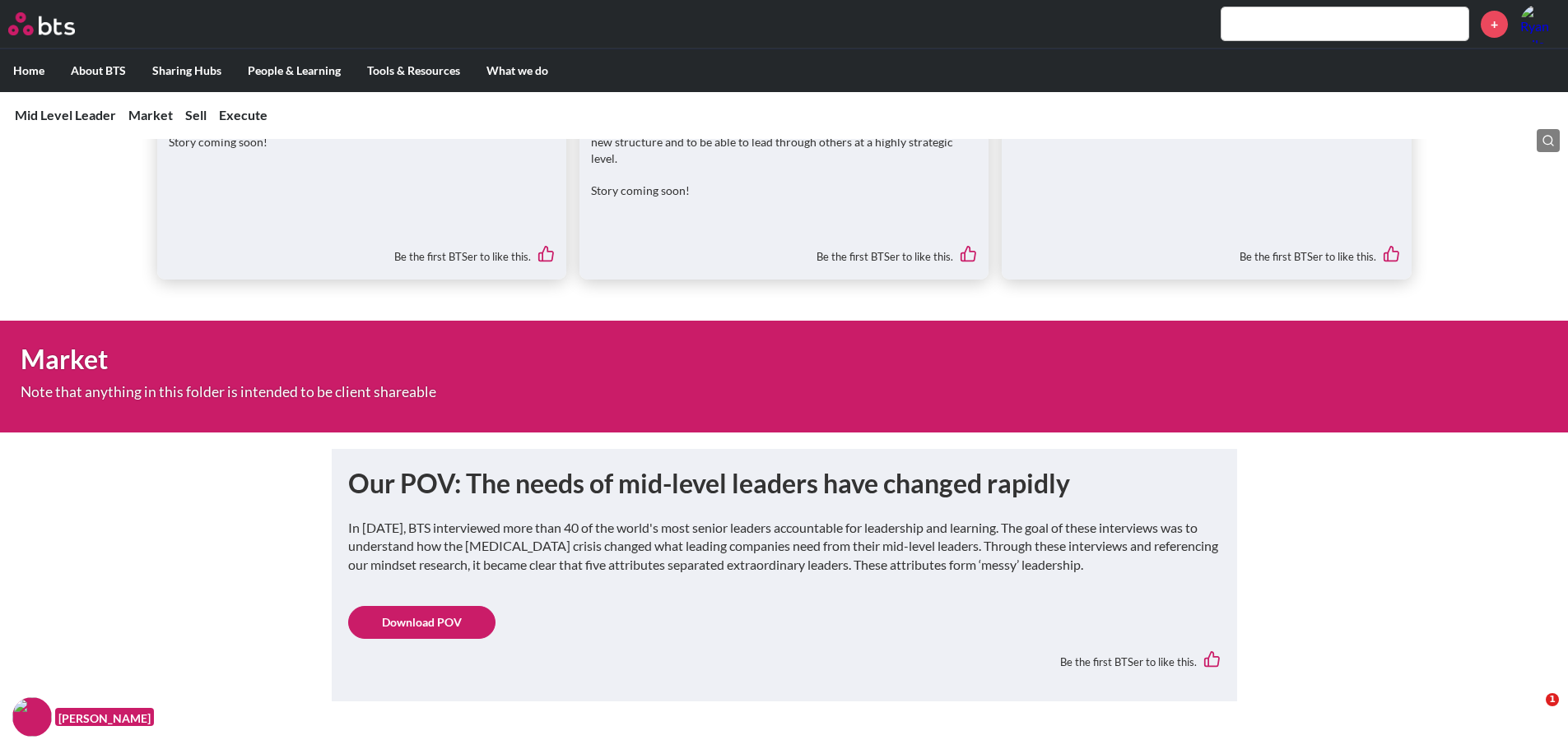
scroll to position [659, 0]
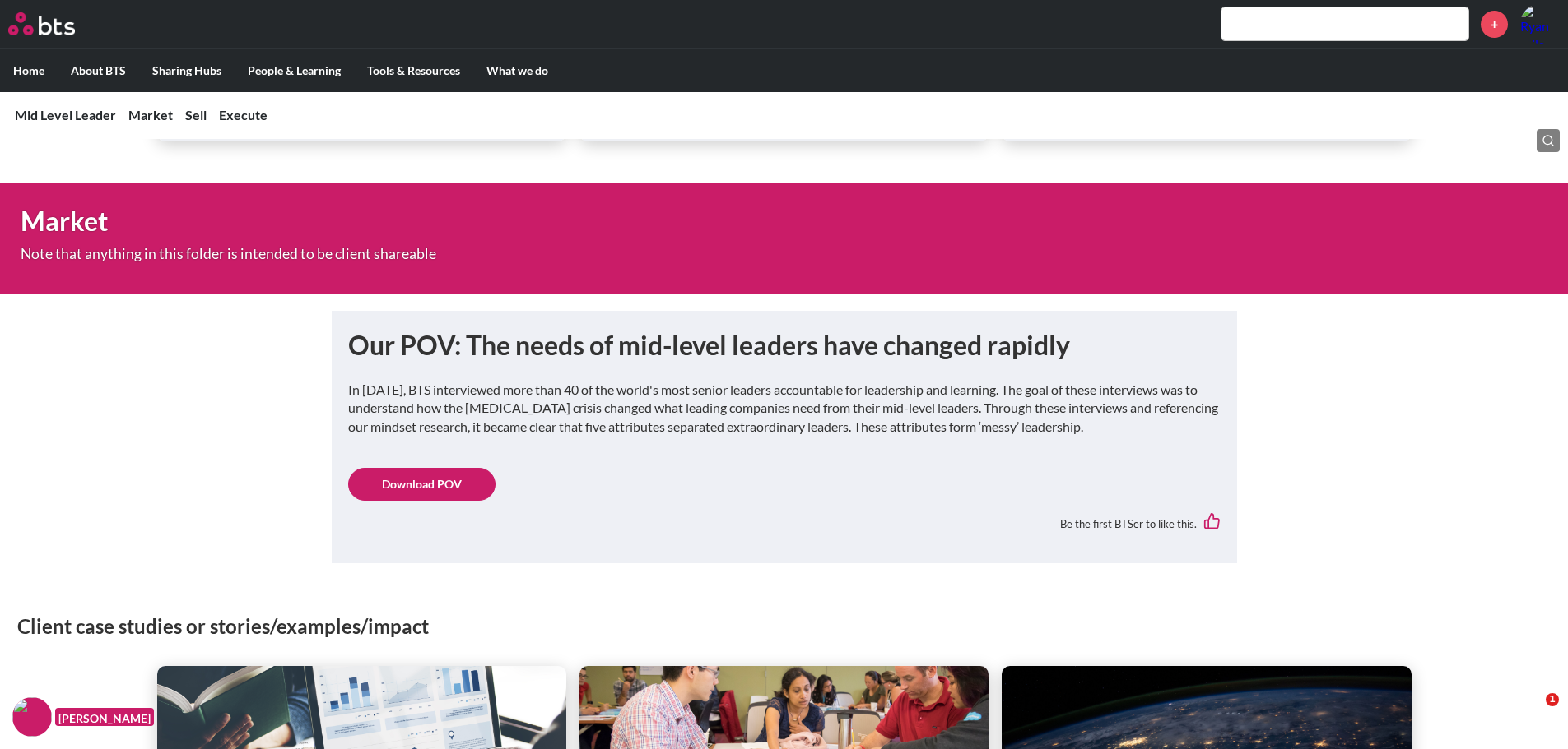
click at [442, 468] on link "Download POV" at bounding box center [421, 484] width 147 height 33
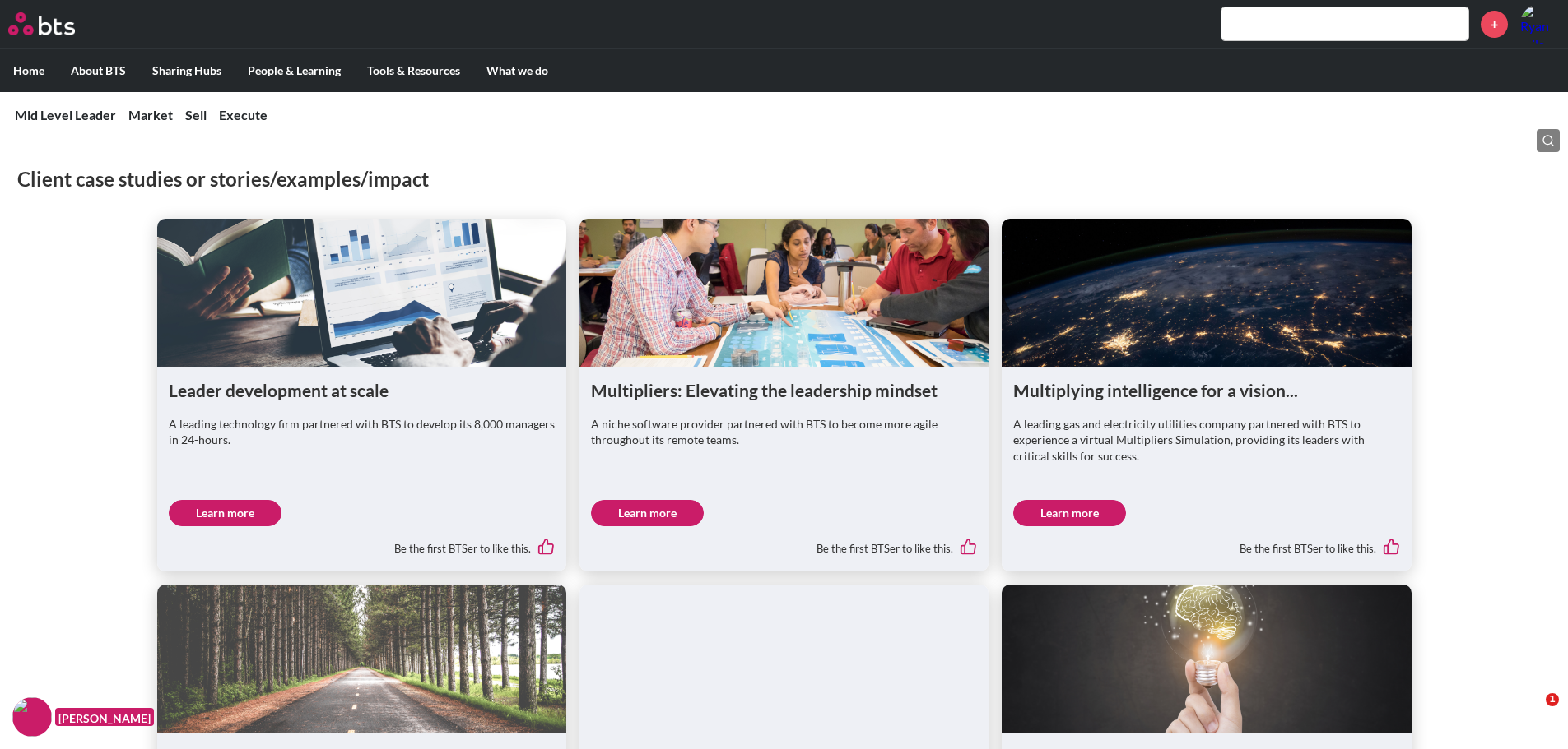
scroll to position [1151, 0]
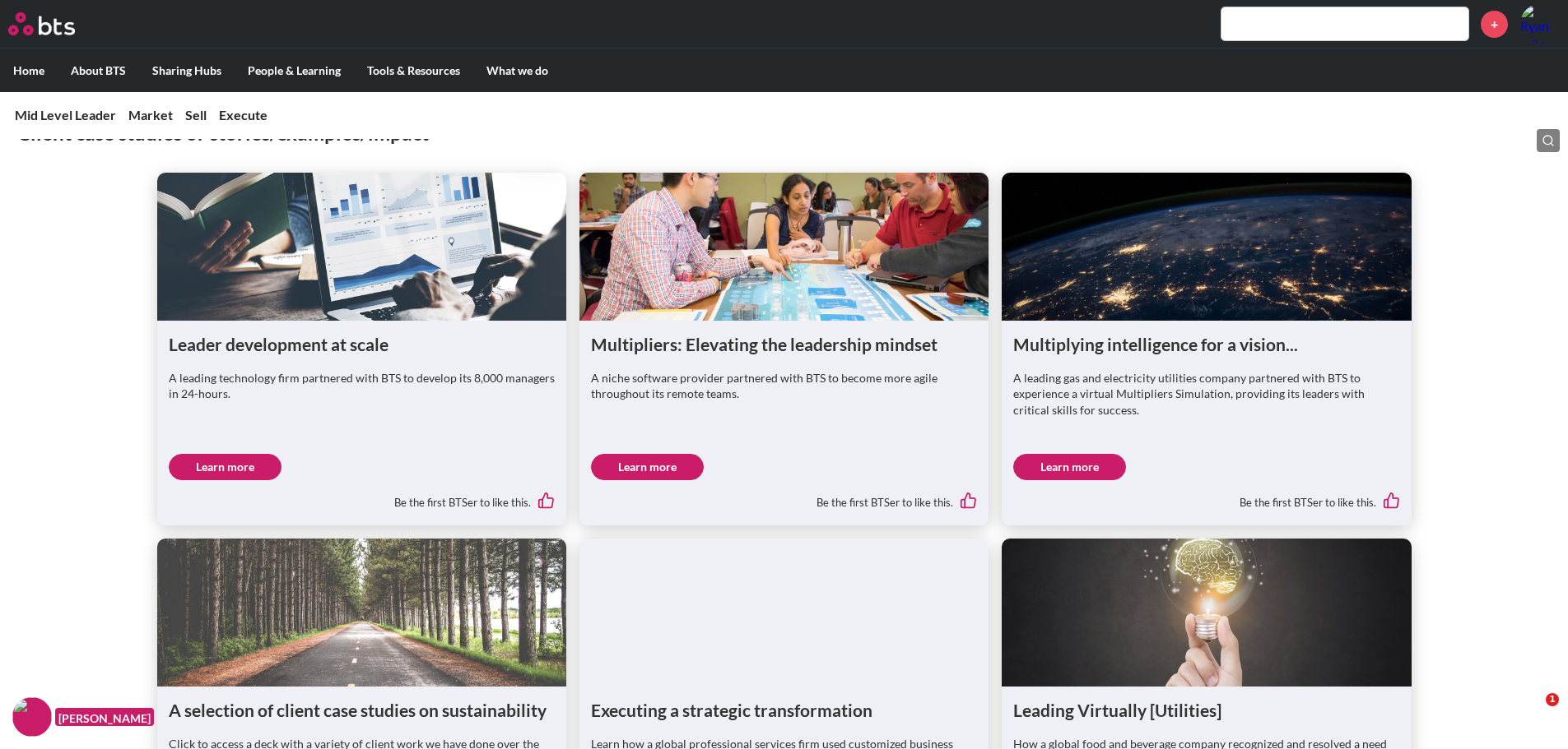
click at [246, 454] on link "Learn more" at bounding box center [225, 467] width 112 height 27
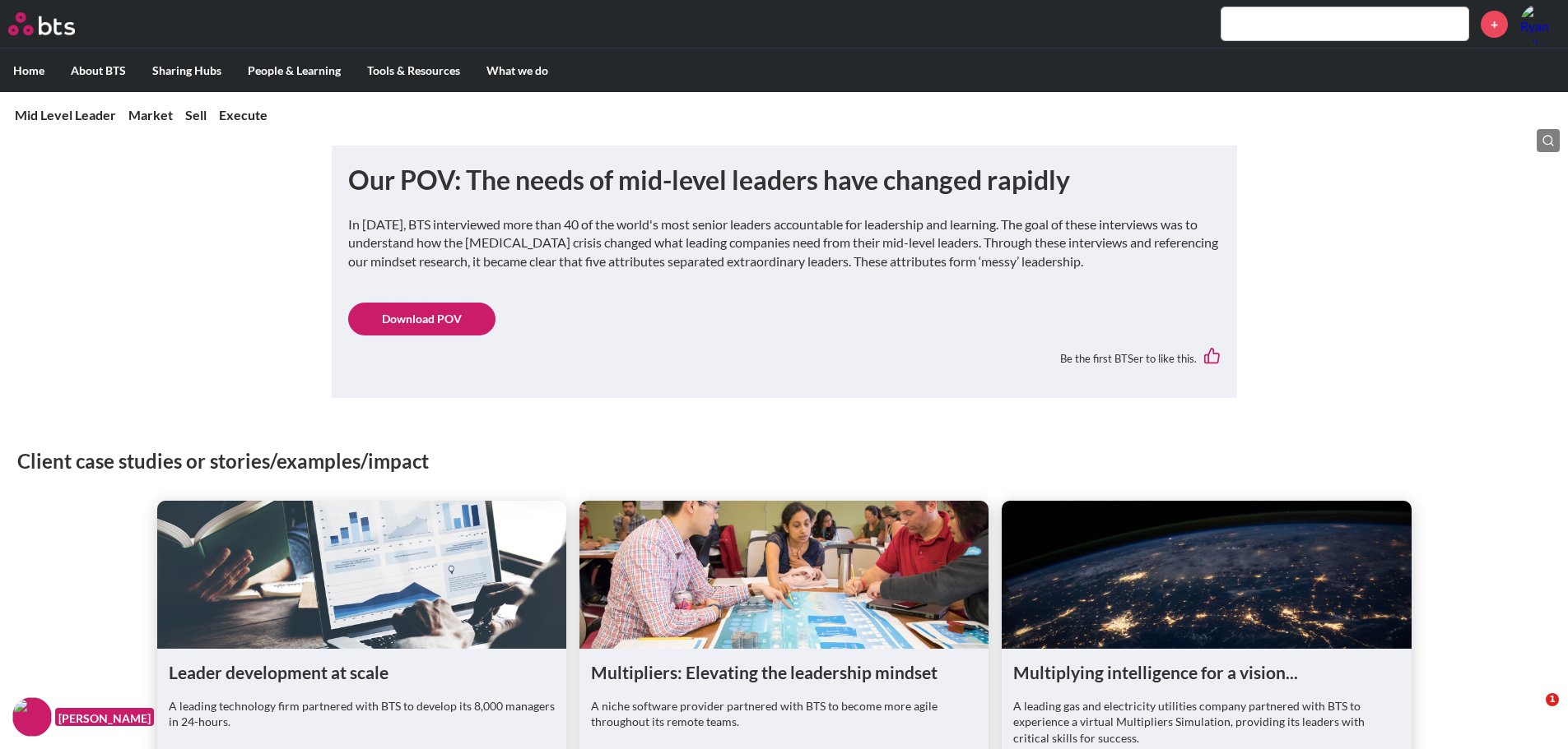
scroll to position [576, 0]
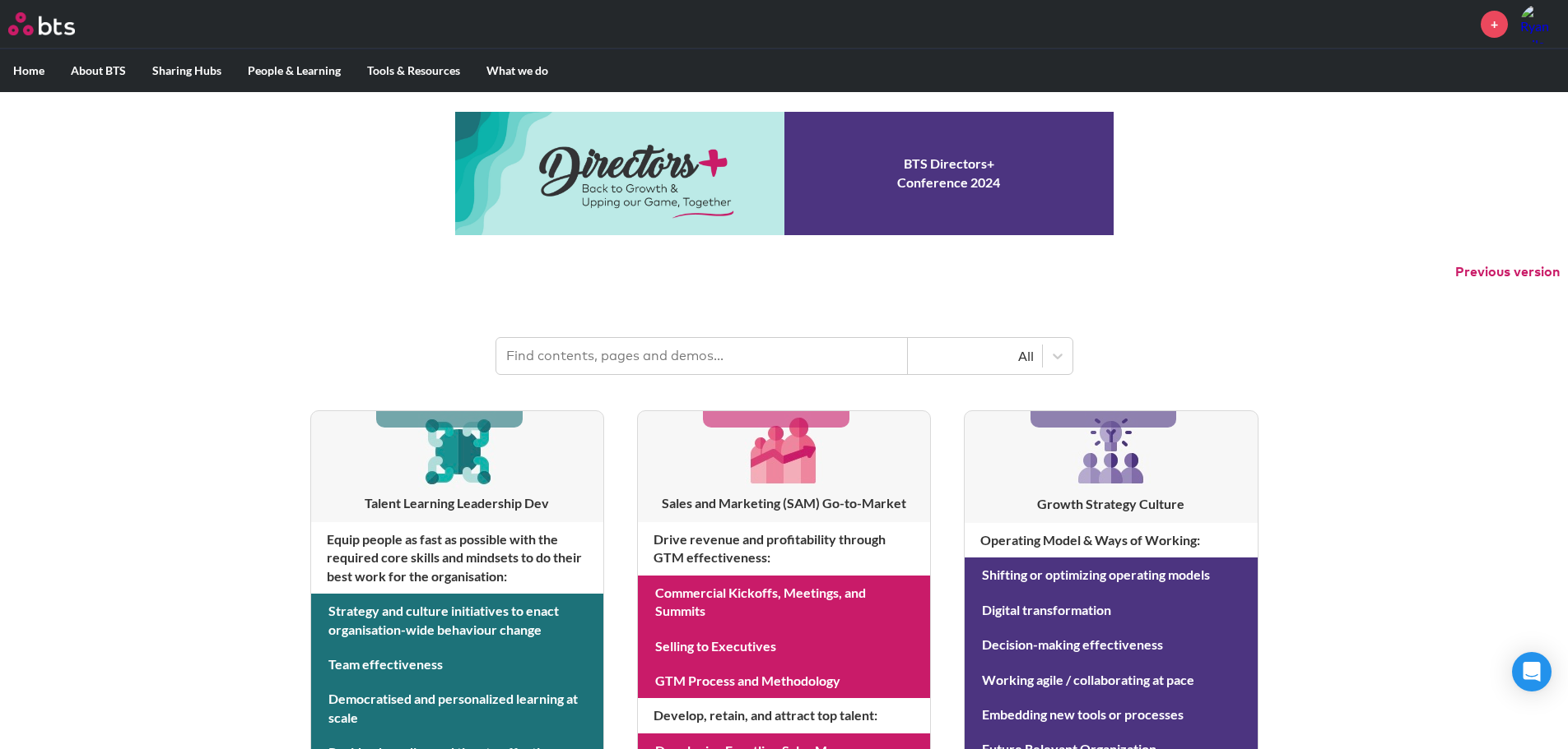
scroll to position [558, 0]
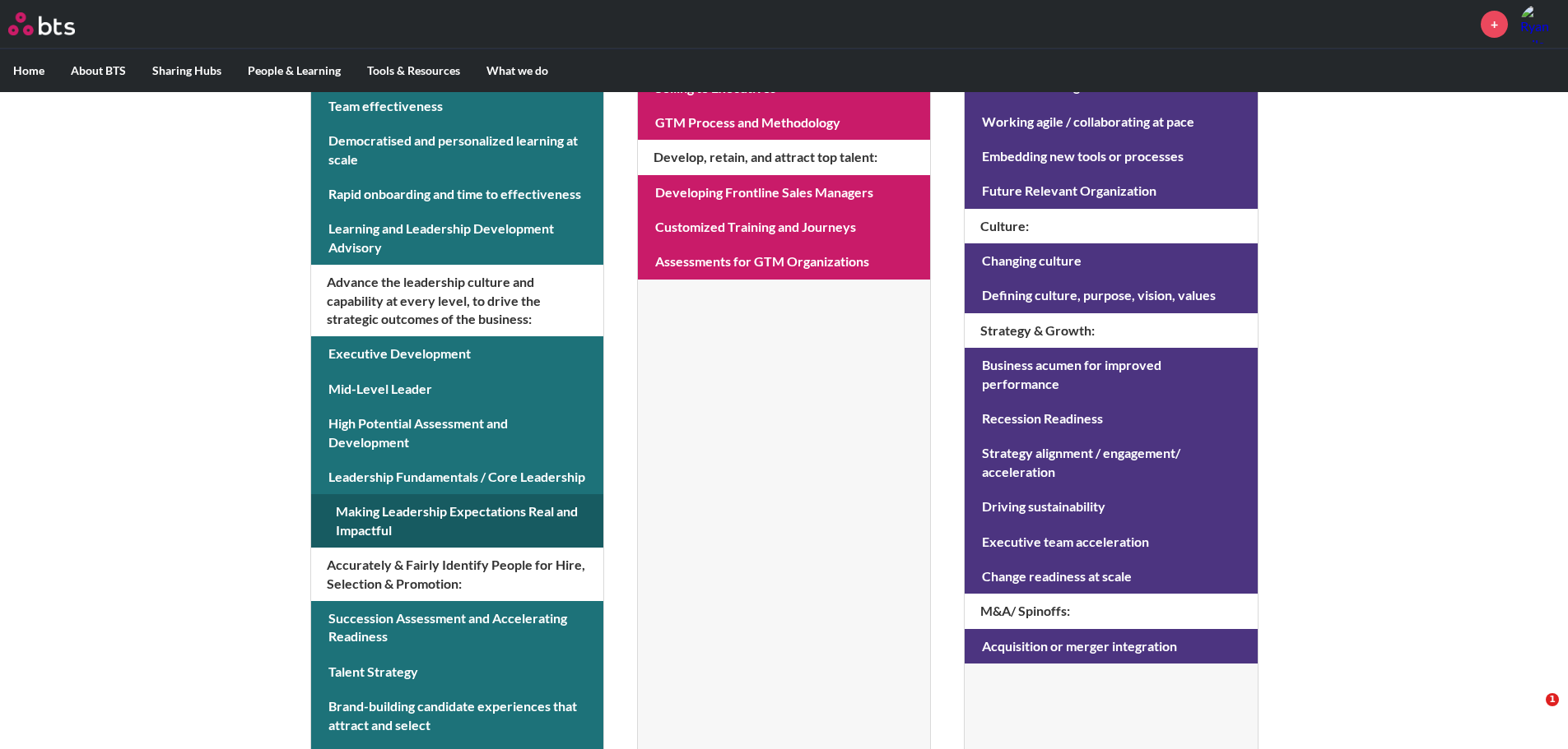
click at [400, 521] on link at bounding box center [457, 522] width 292 height 54
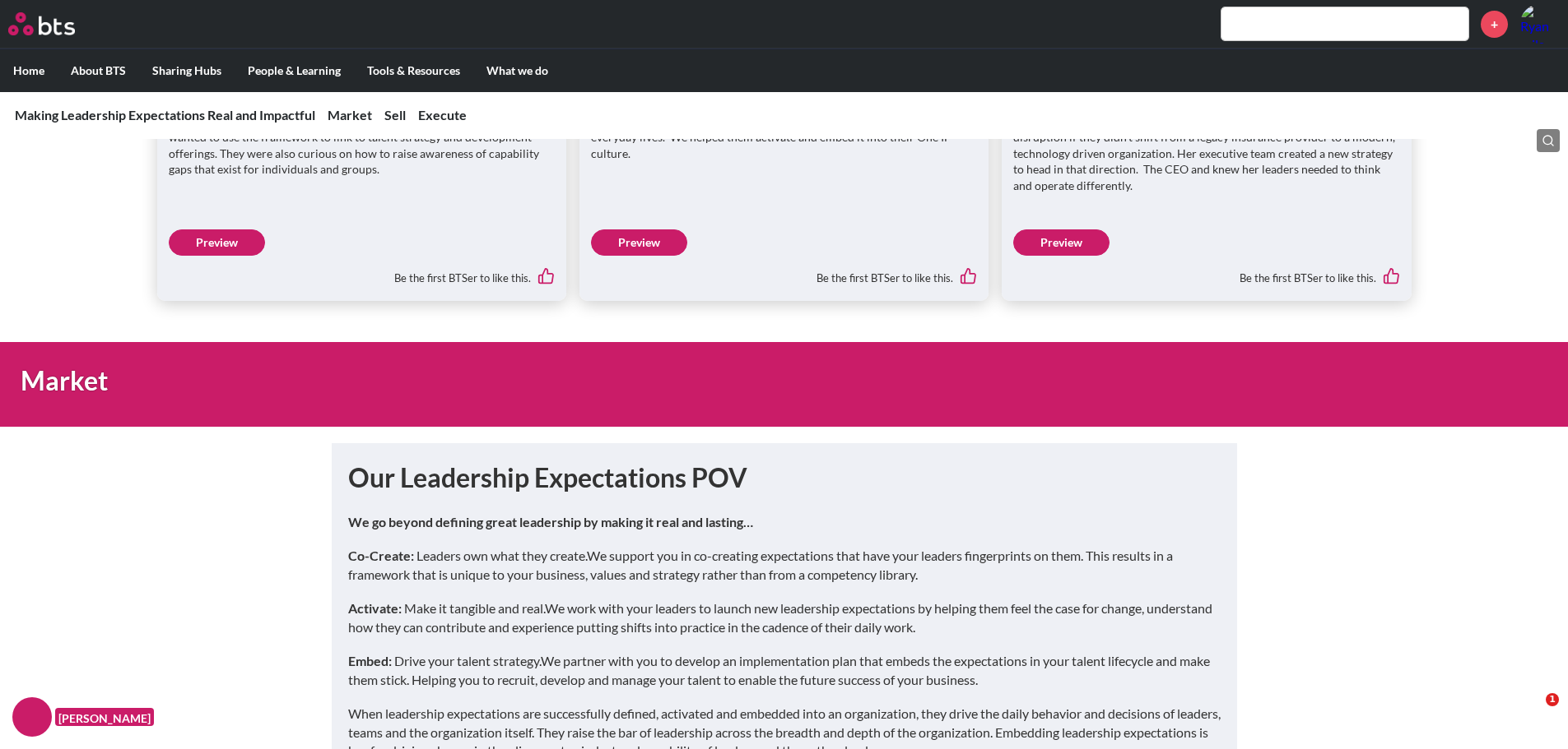
scroll to position [411, 0]
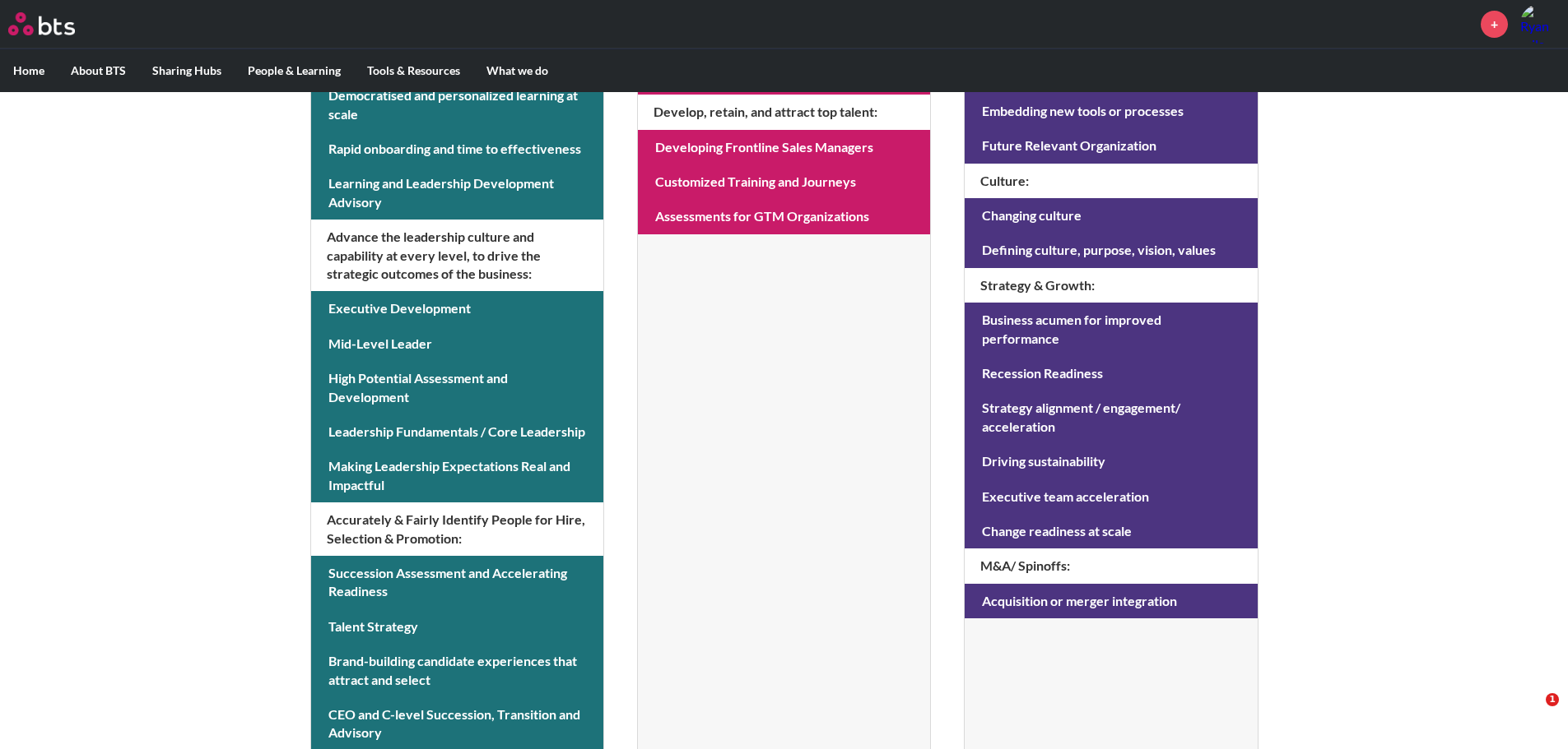
scroll to position [632, 0]
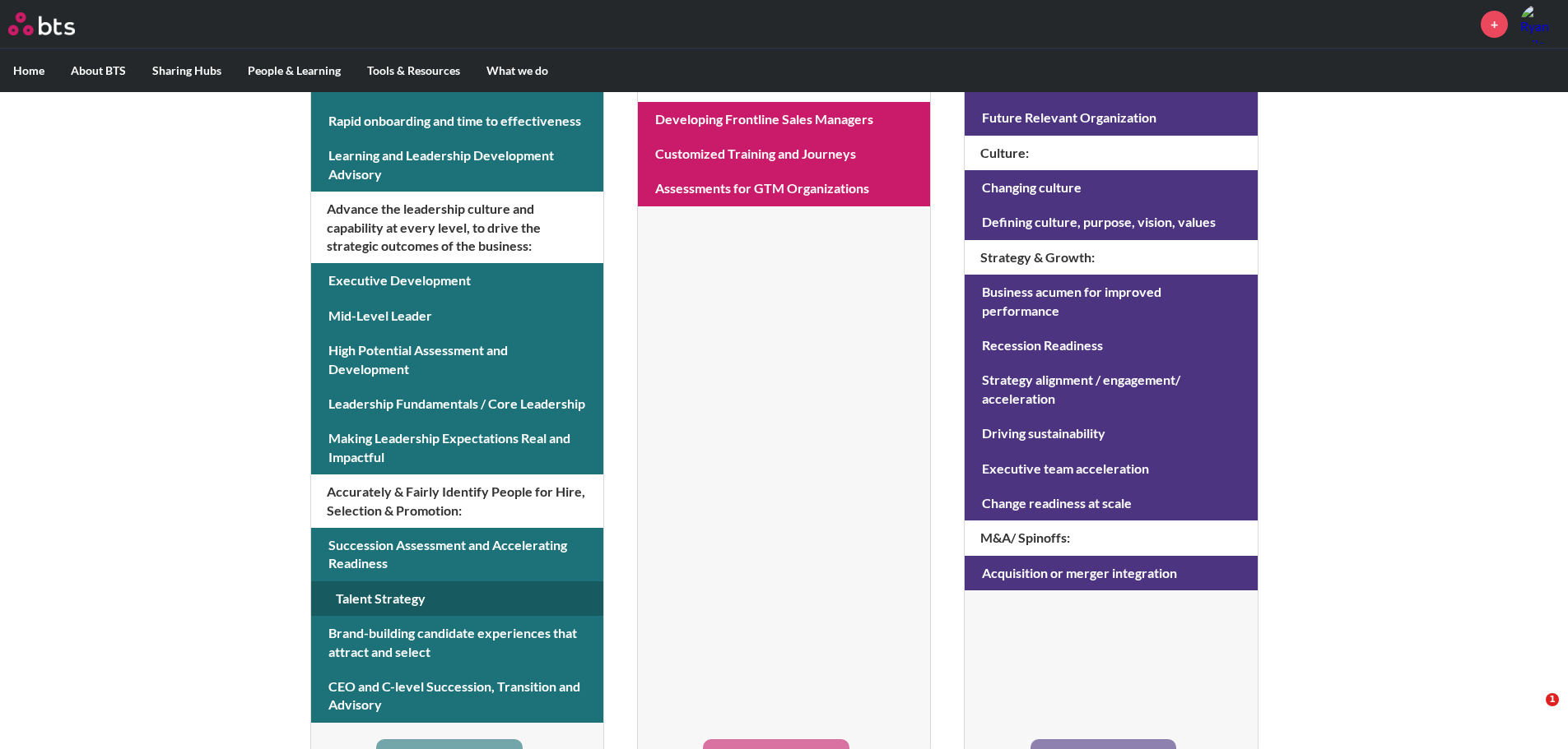
click at [371, 597] on link at bounding box center [457, 599] width 292 height 35
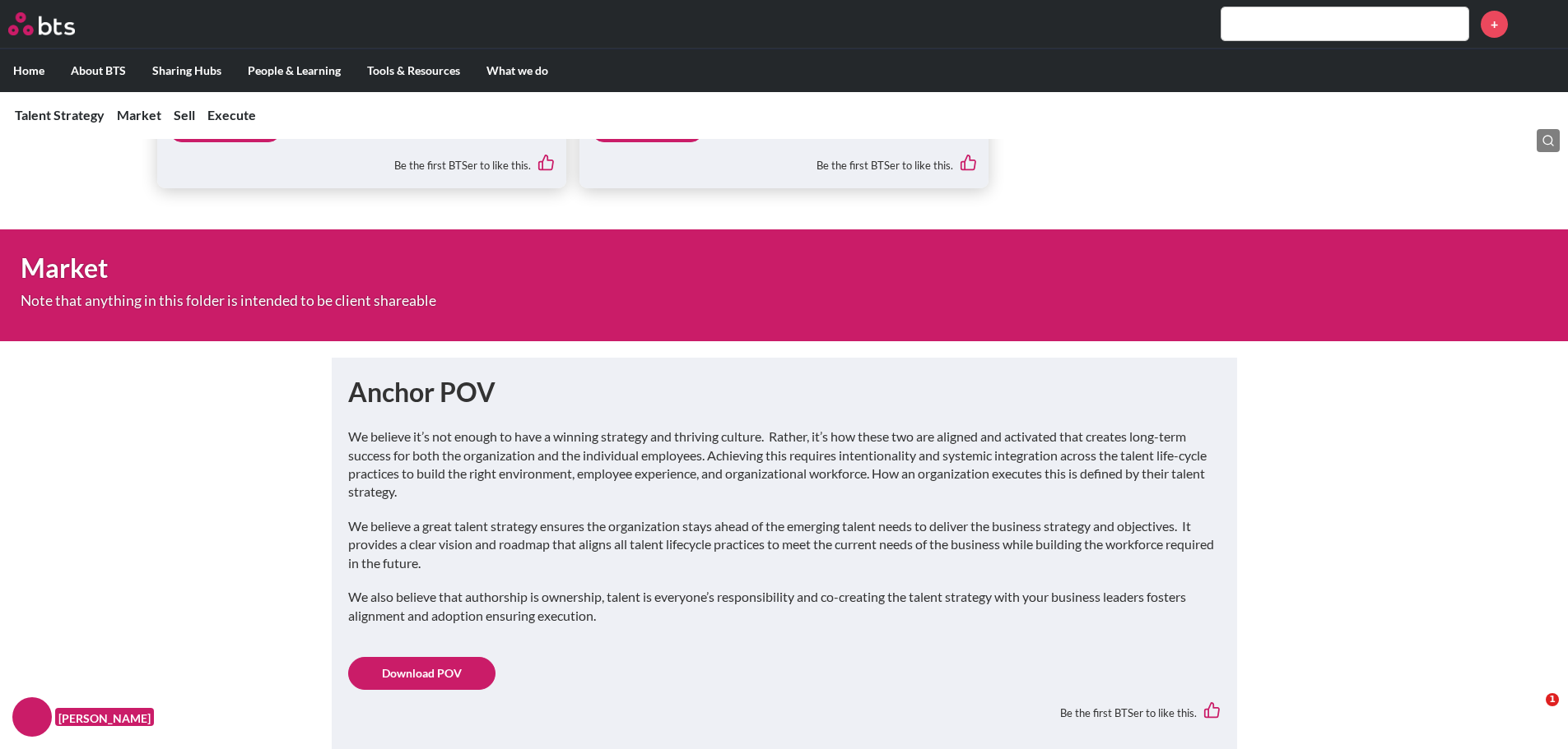
scroll to position [740, 0]
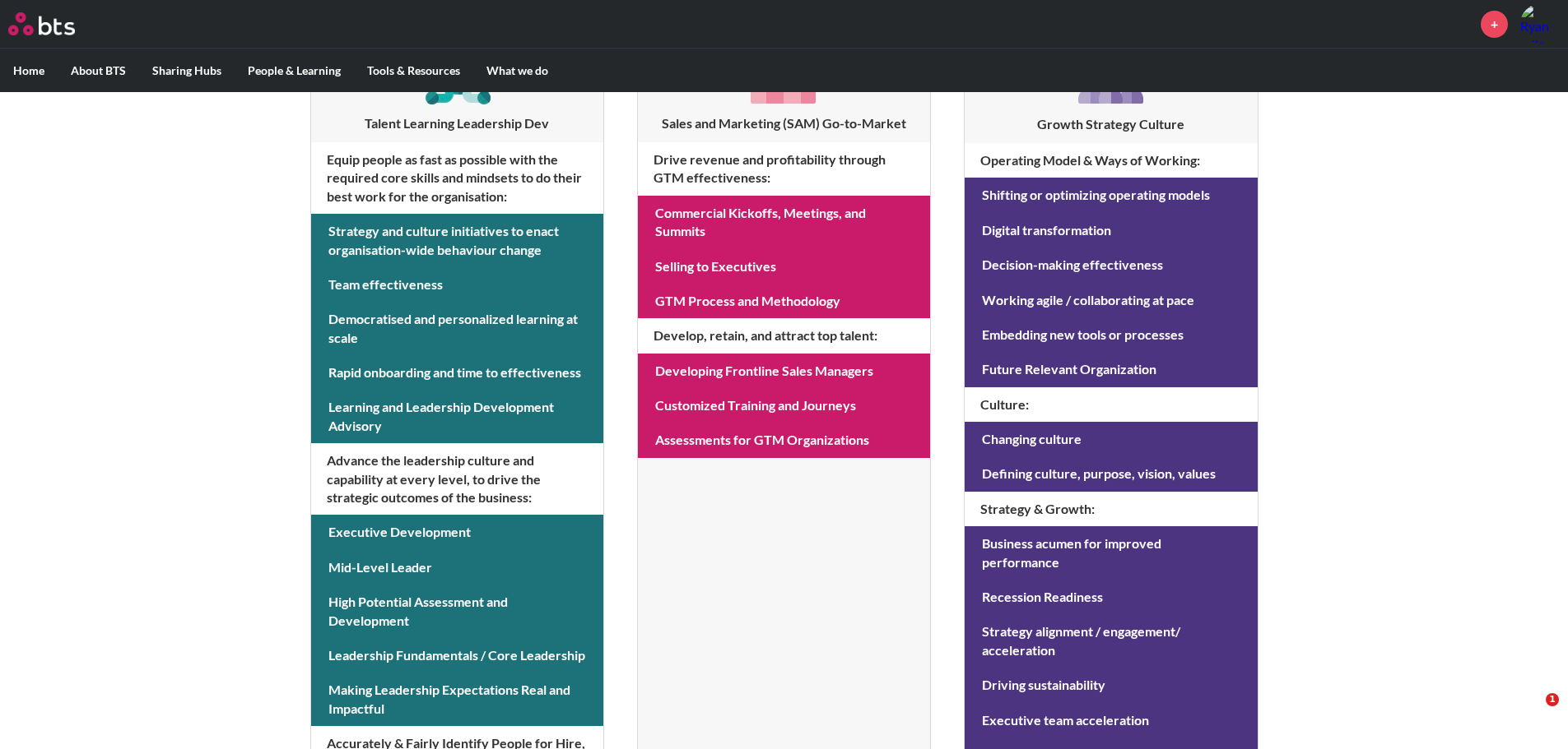
scroll to position [330, 0]
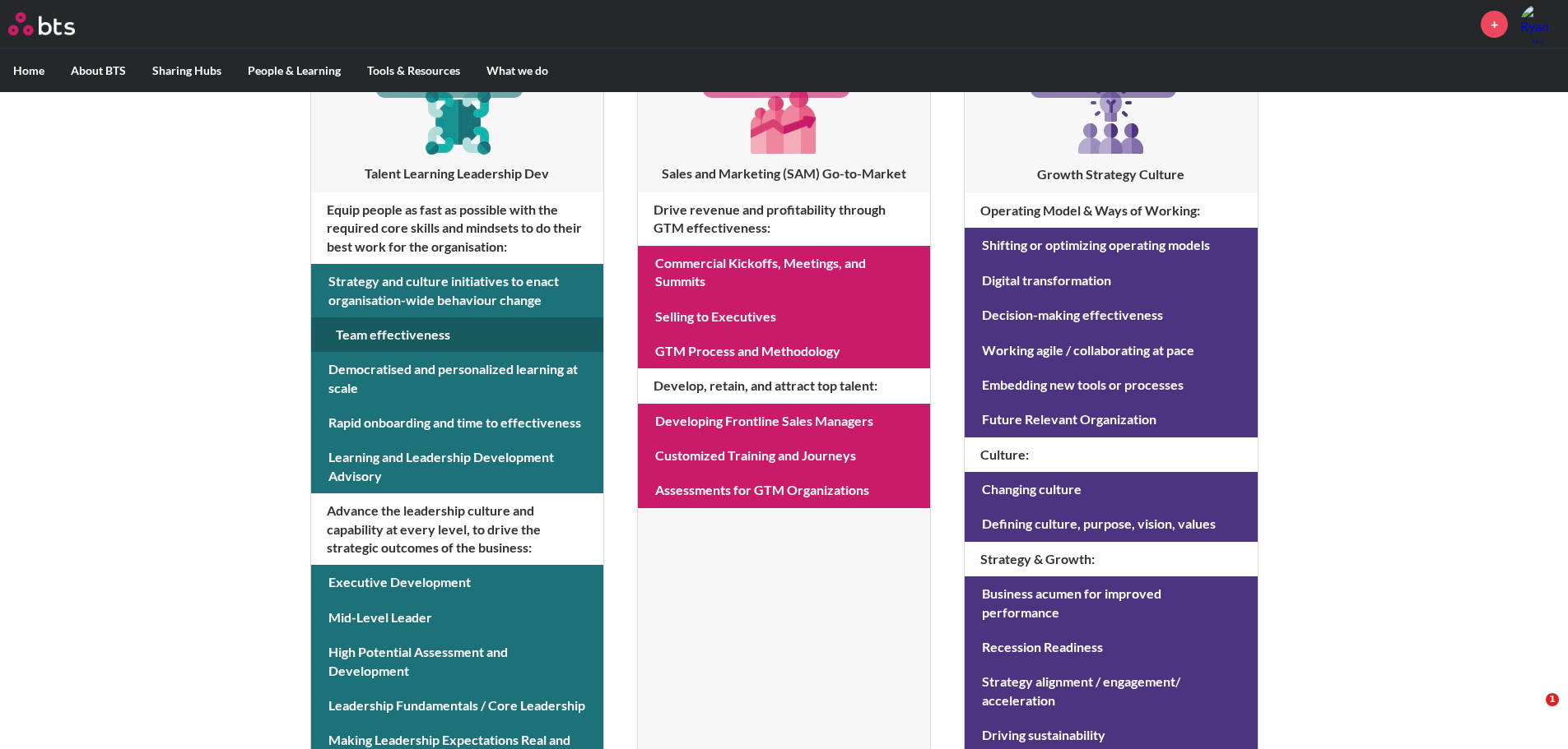
click at [395, 334] on link at bounding box center [457, 335] width 292 height 35
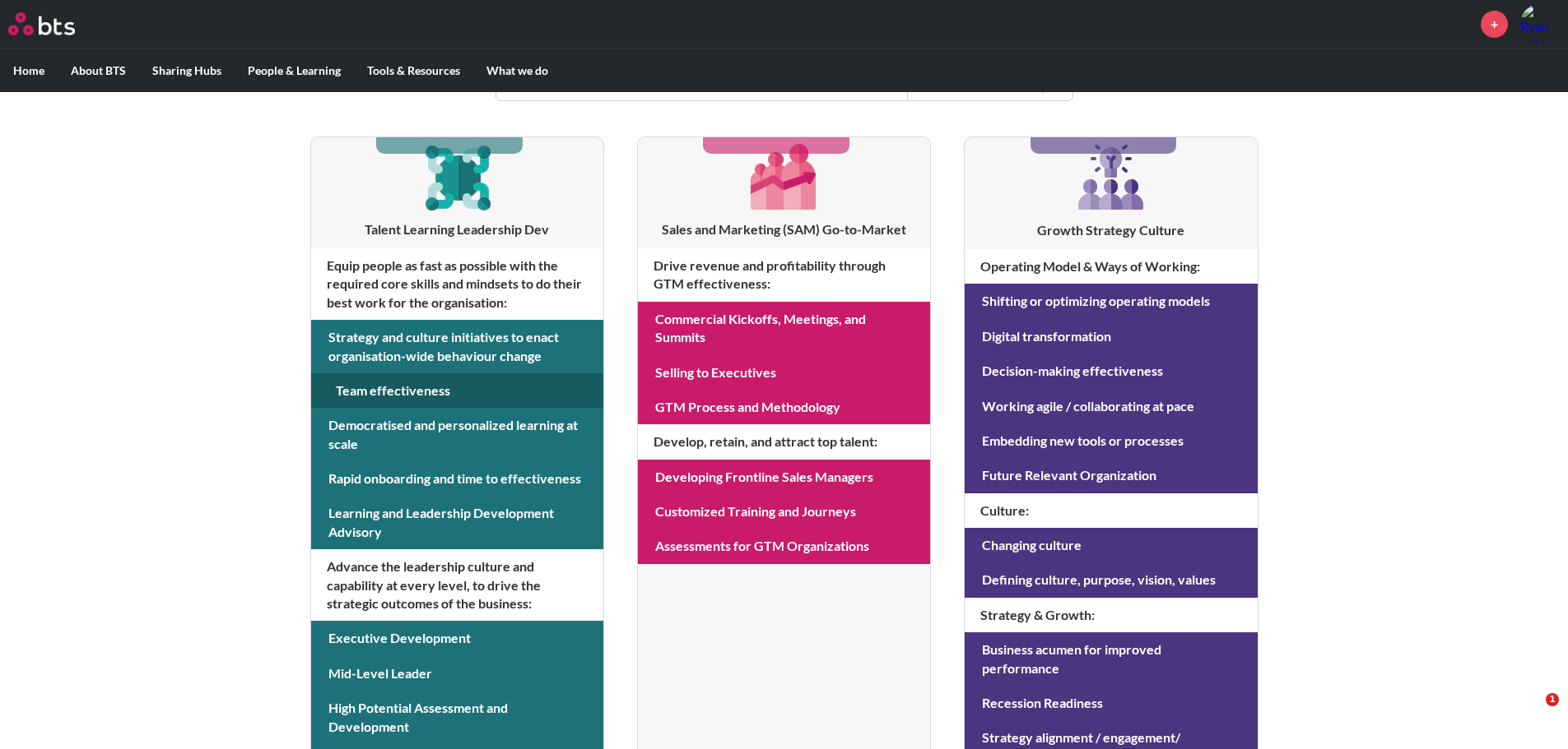
scroll to position [165, 0]
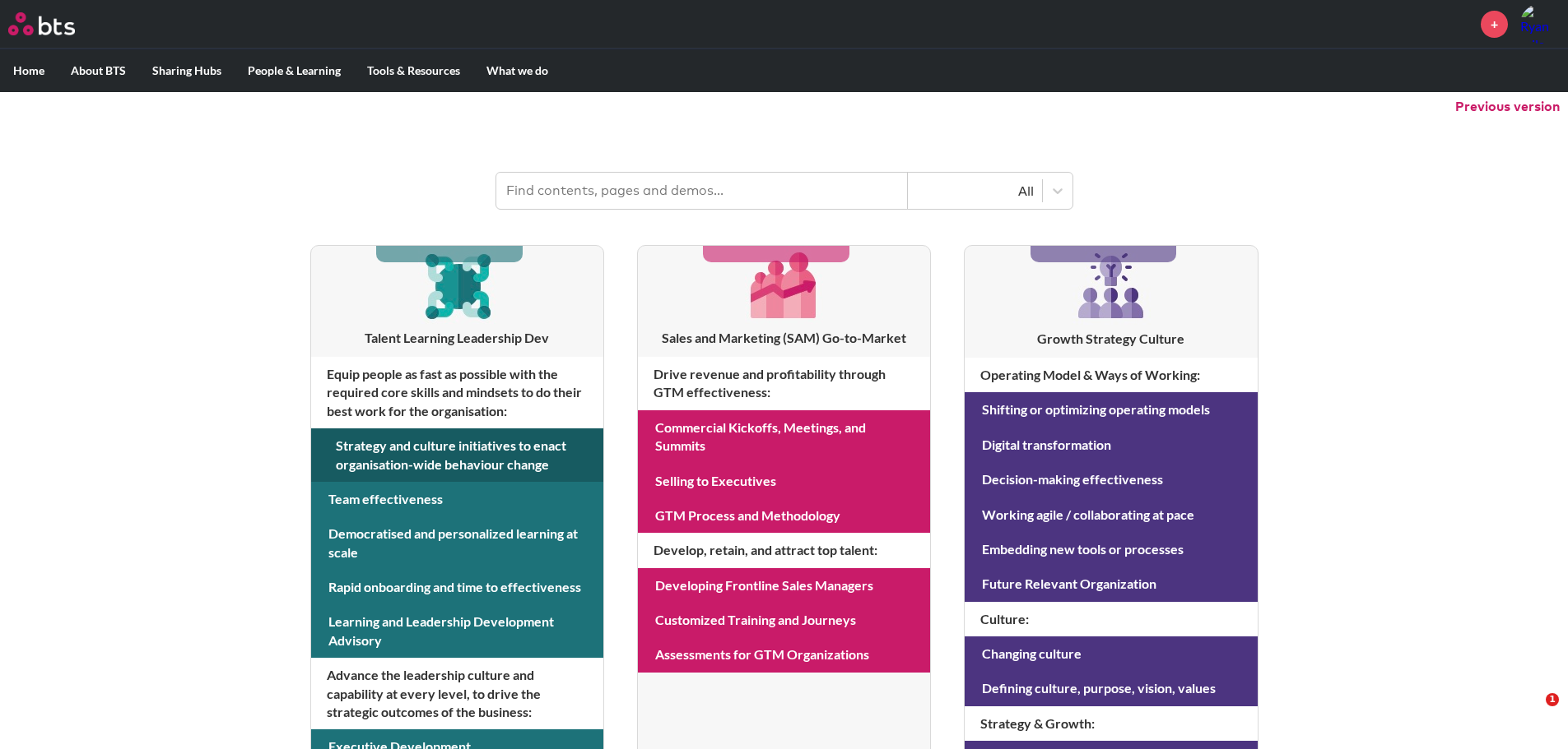
click at [380, 447] on link at bounding box center [457, 455] width 292 height 54
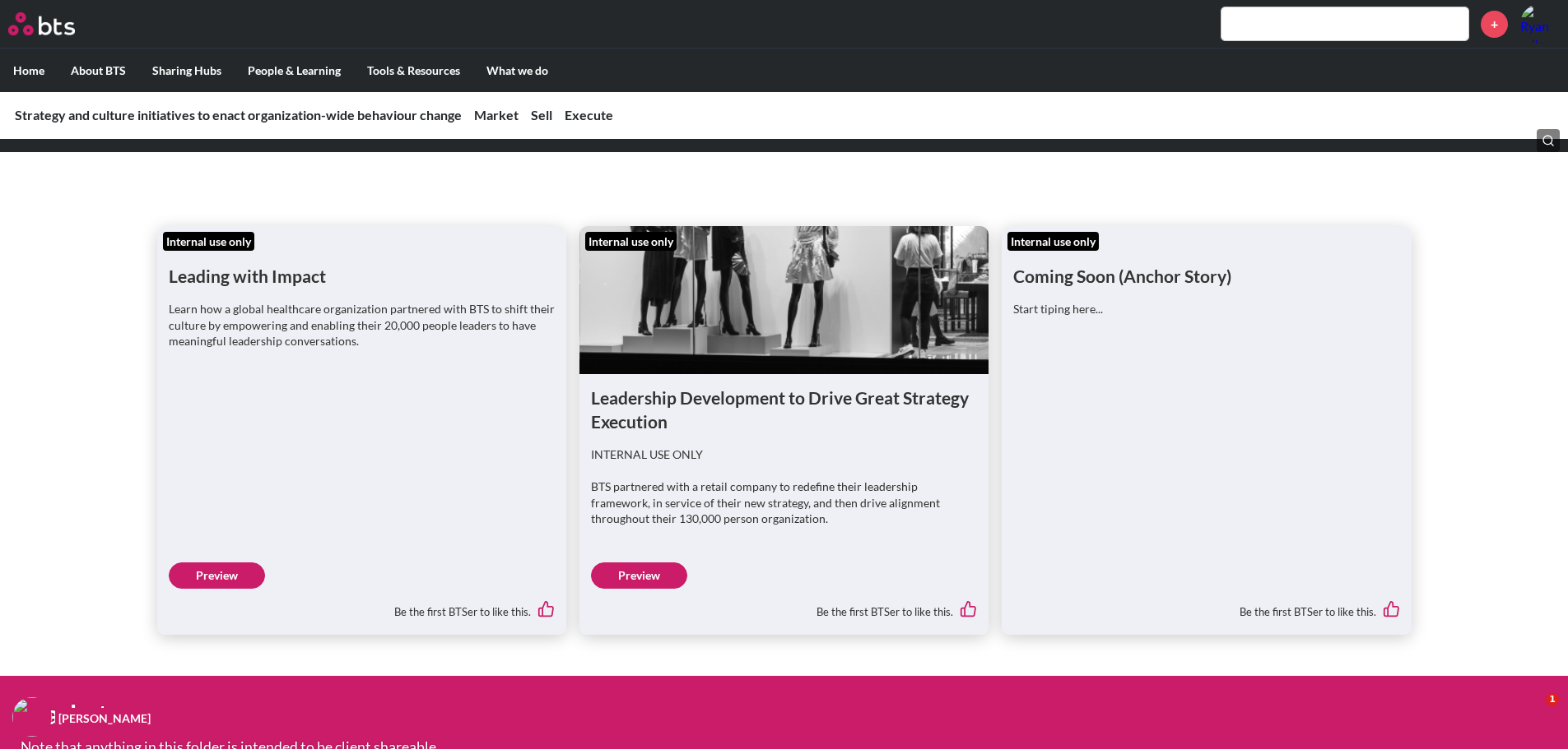
scroll to position [165, 0]
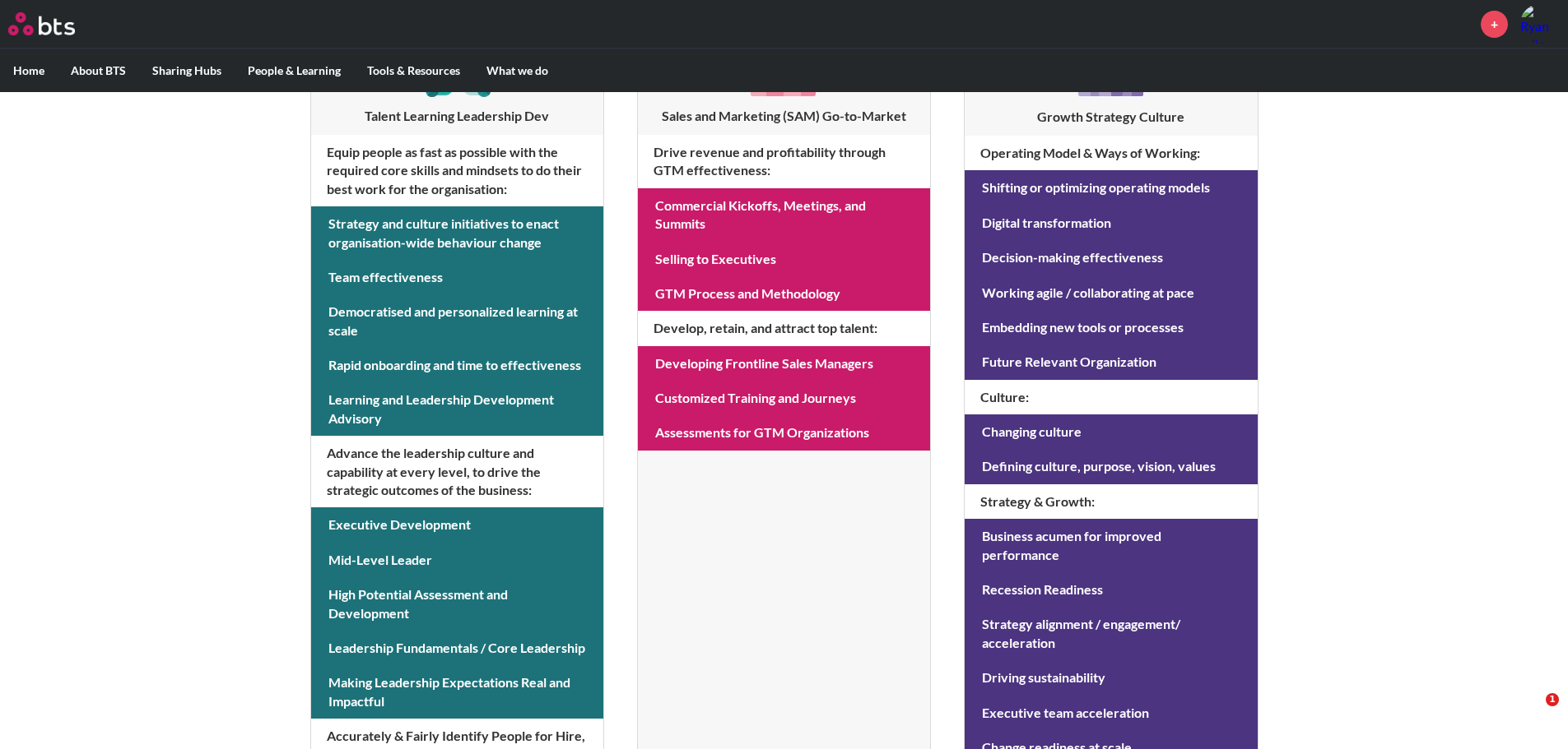
scroll to position [412, 0]
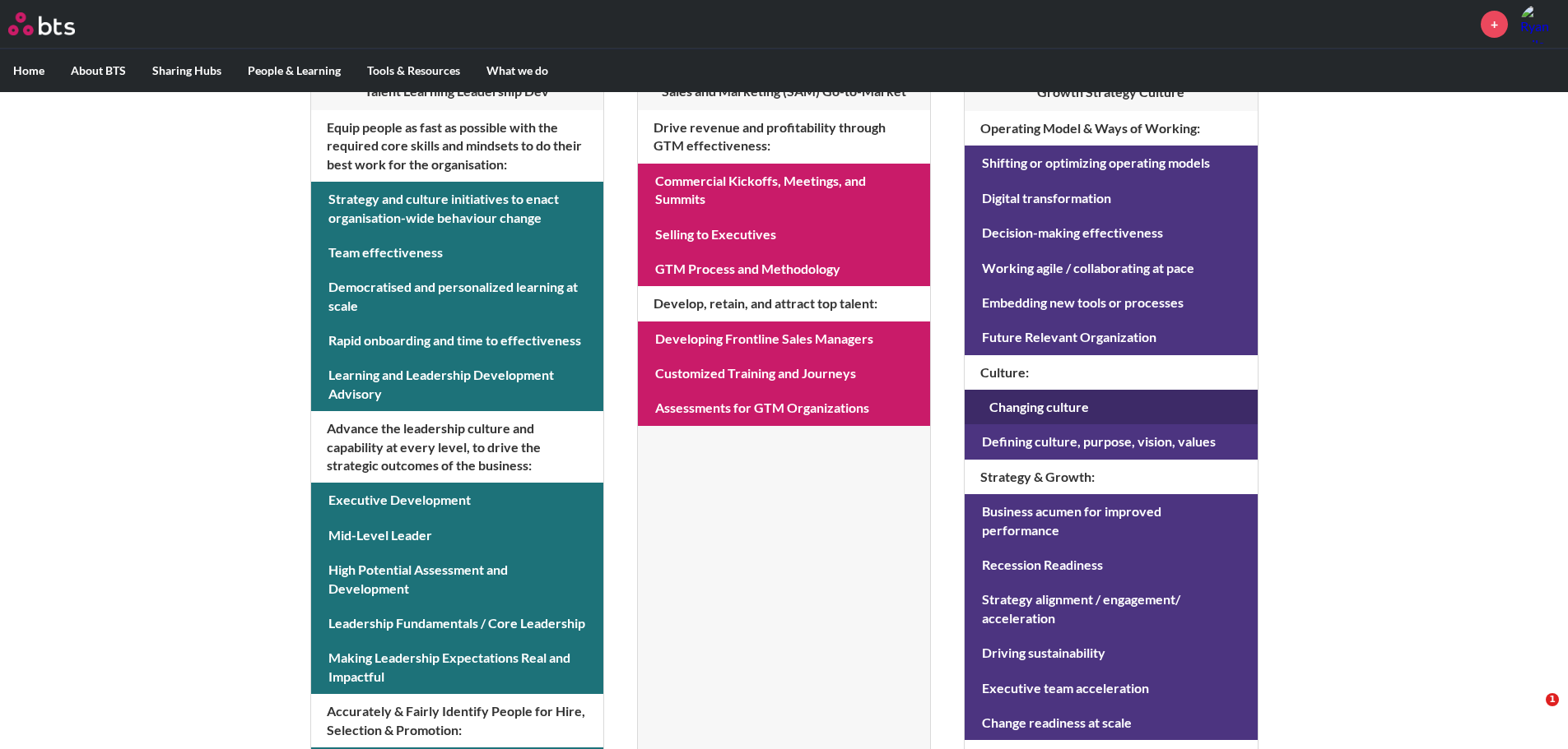
click at [1018, 414] on link at bounding box center [1111, 407] width 292 height 35
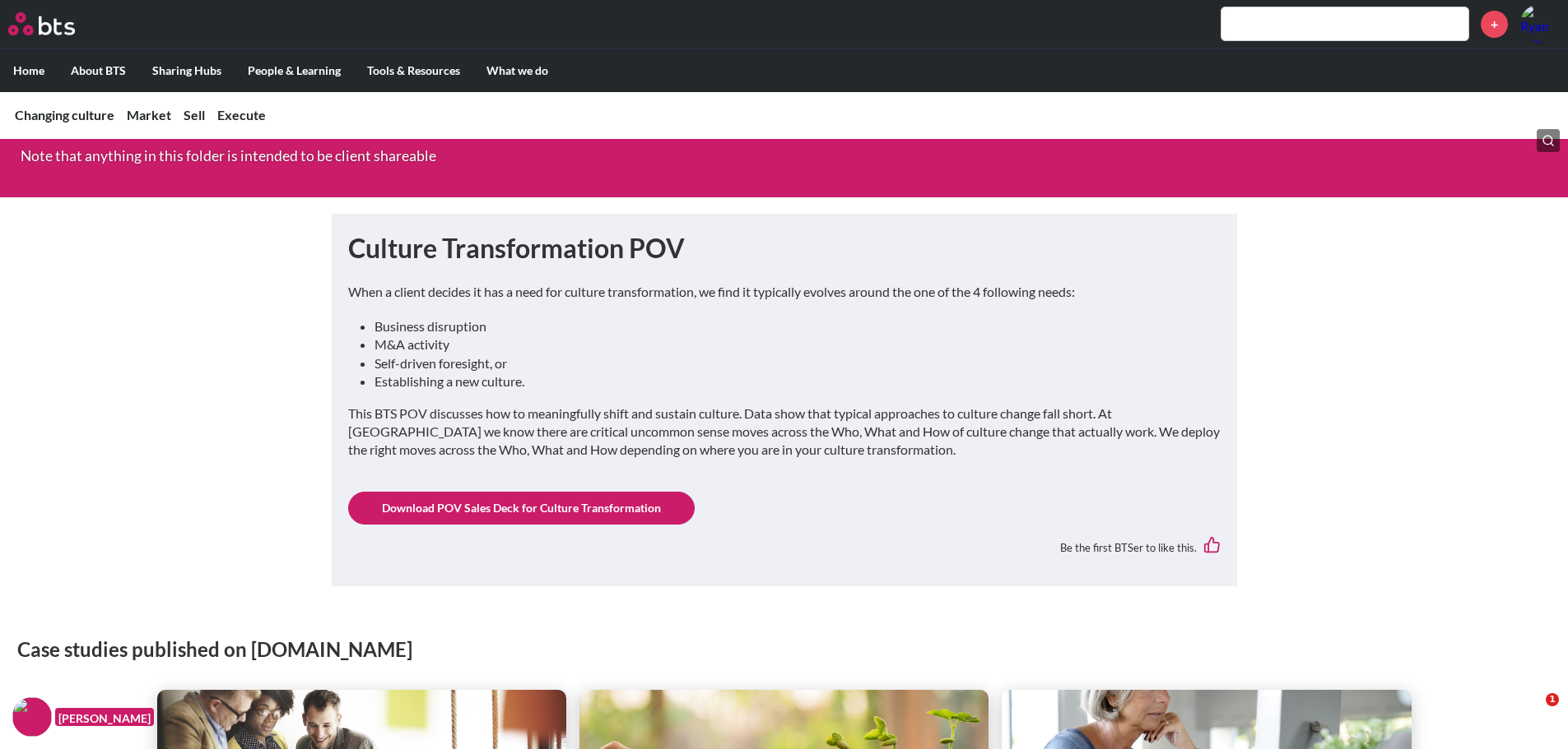
scroll to position [659, 0]
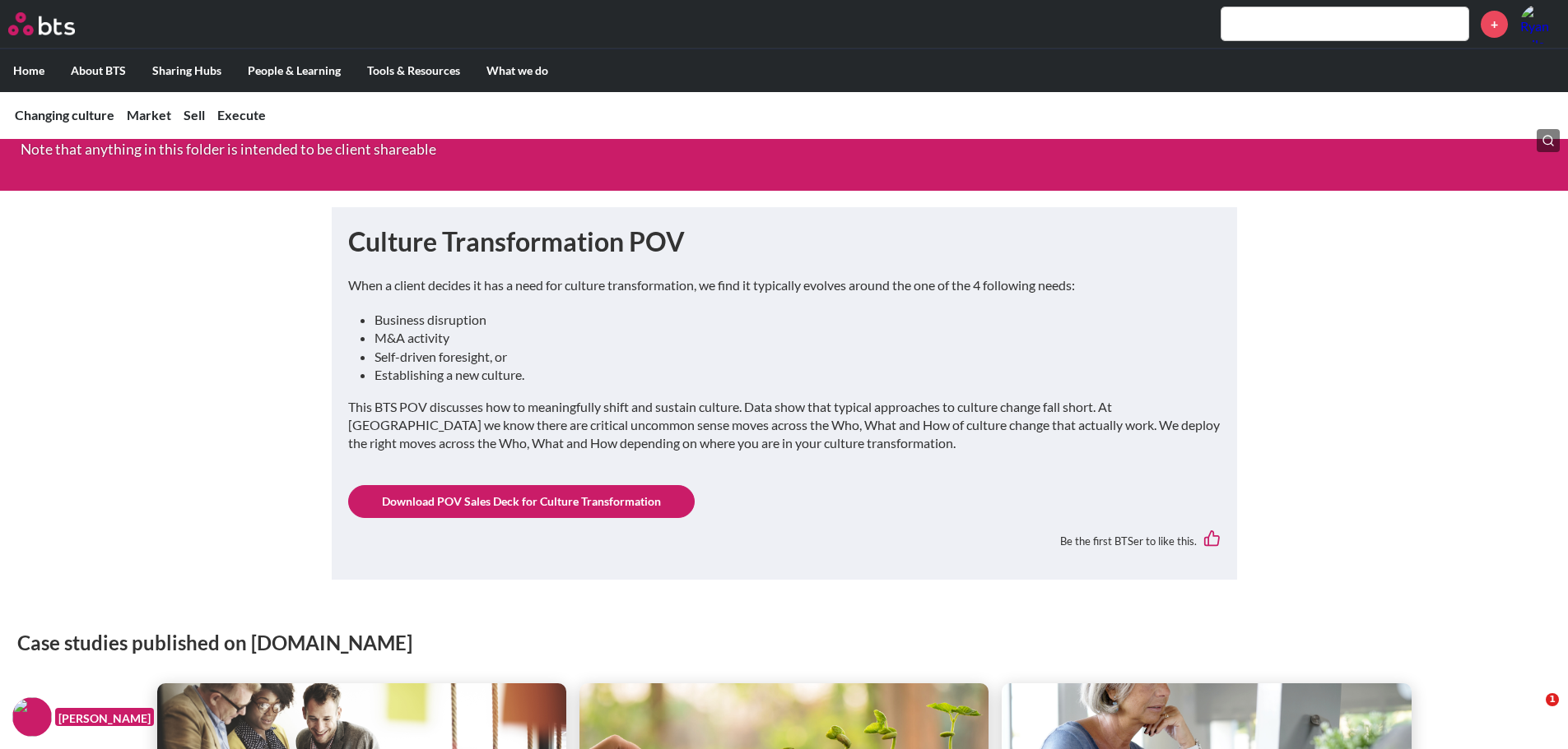
click at [495, 498] on link "Download POV Sales Deck for Culture Transformation" at bounding box center [521, 502] width 347 height 33
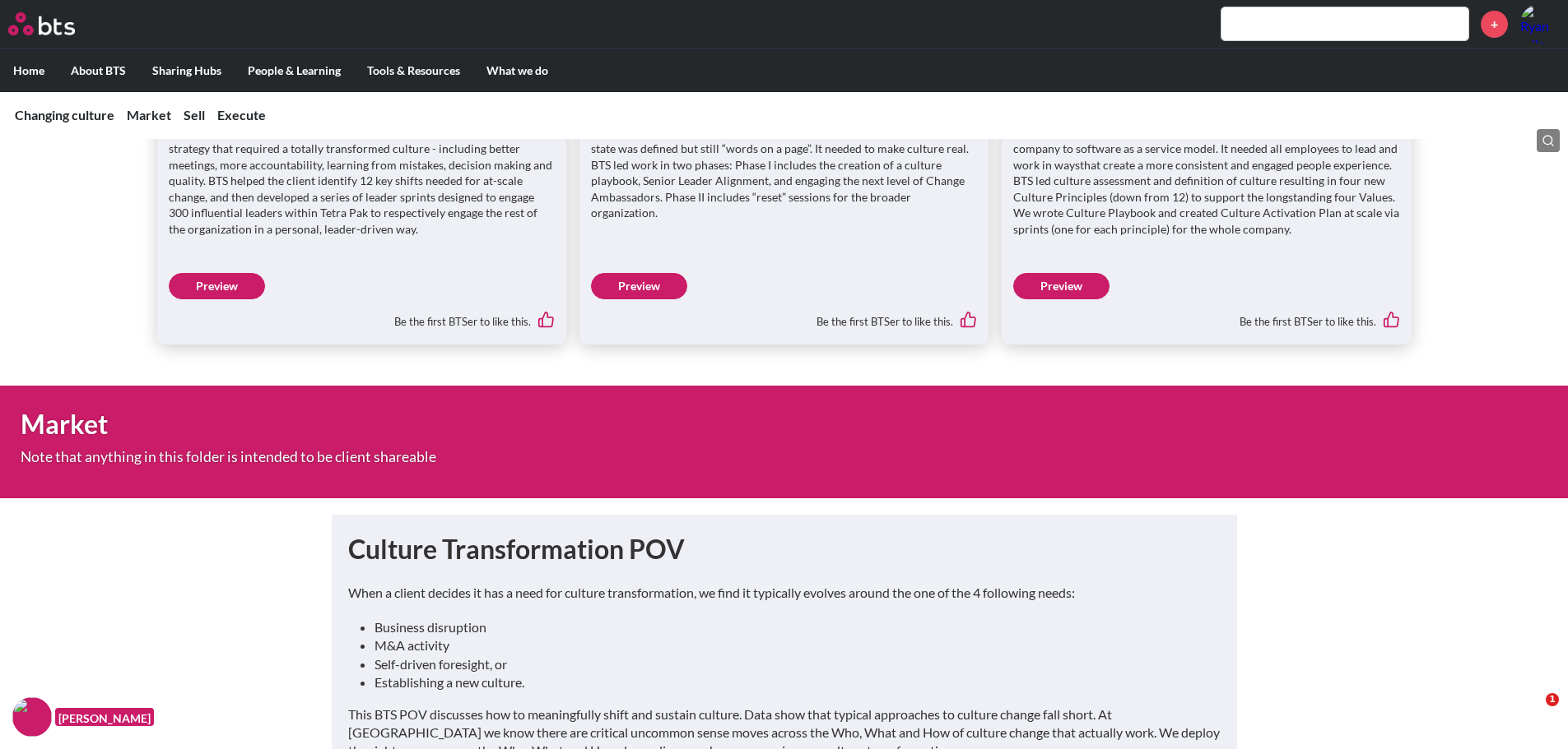
scroll to position [494, 0]
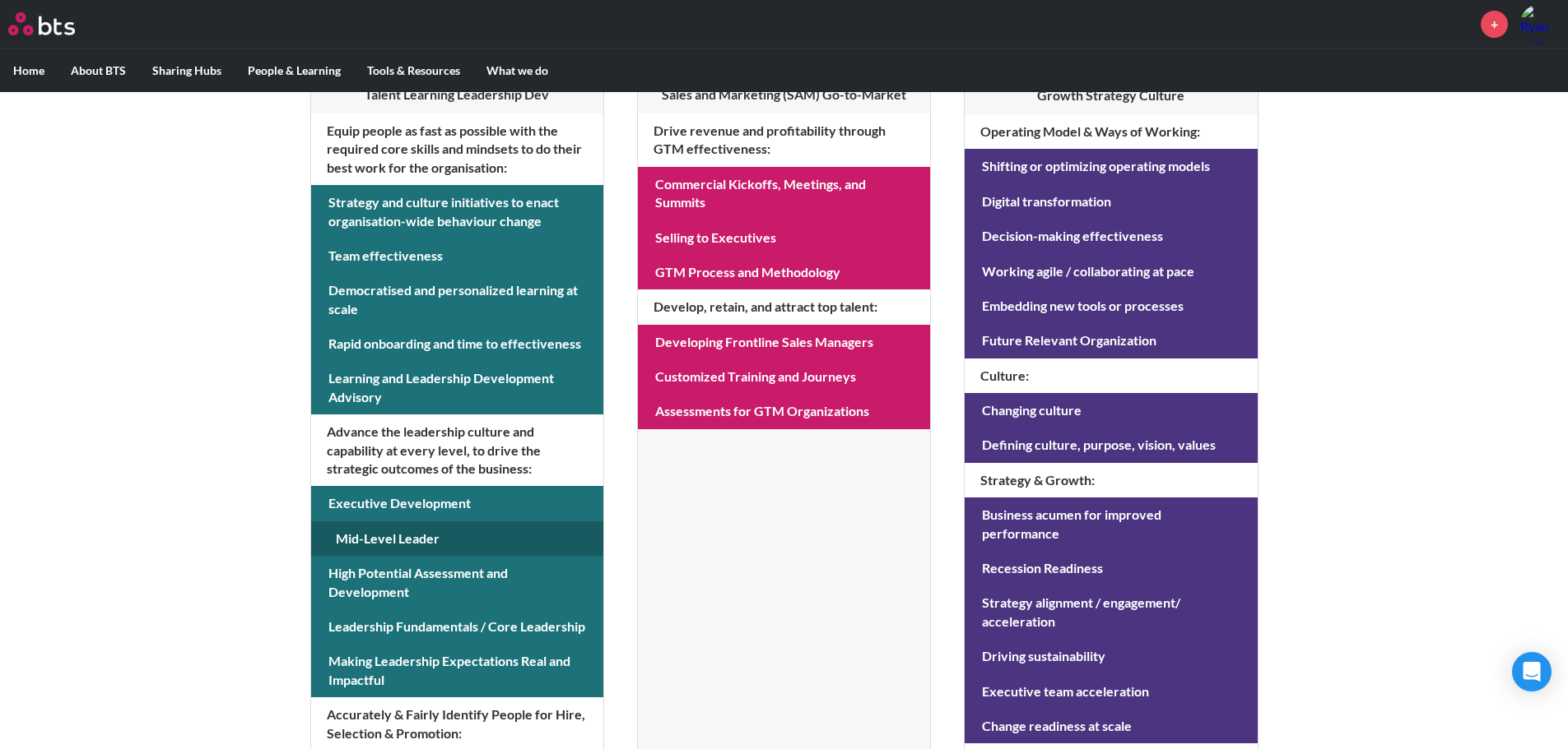
scroll to position [412, 0]
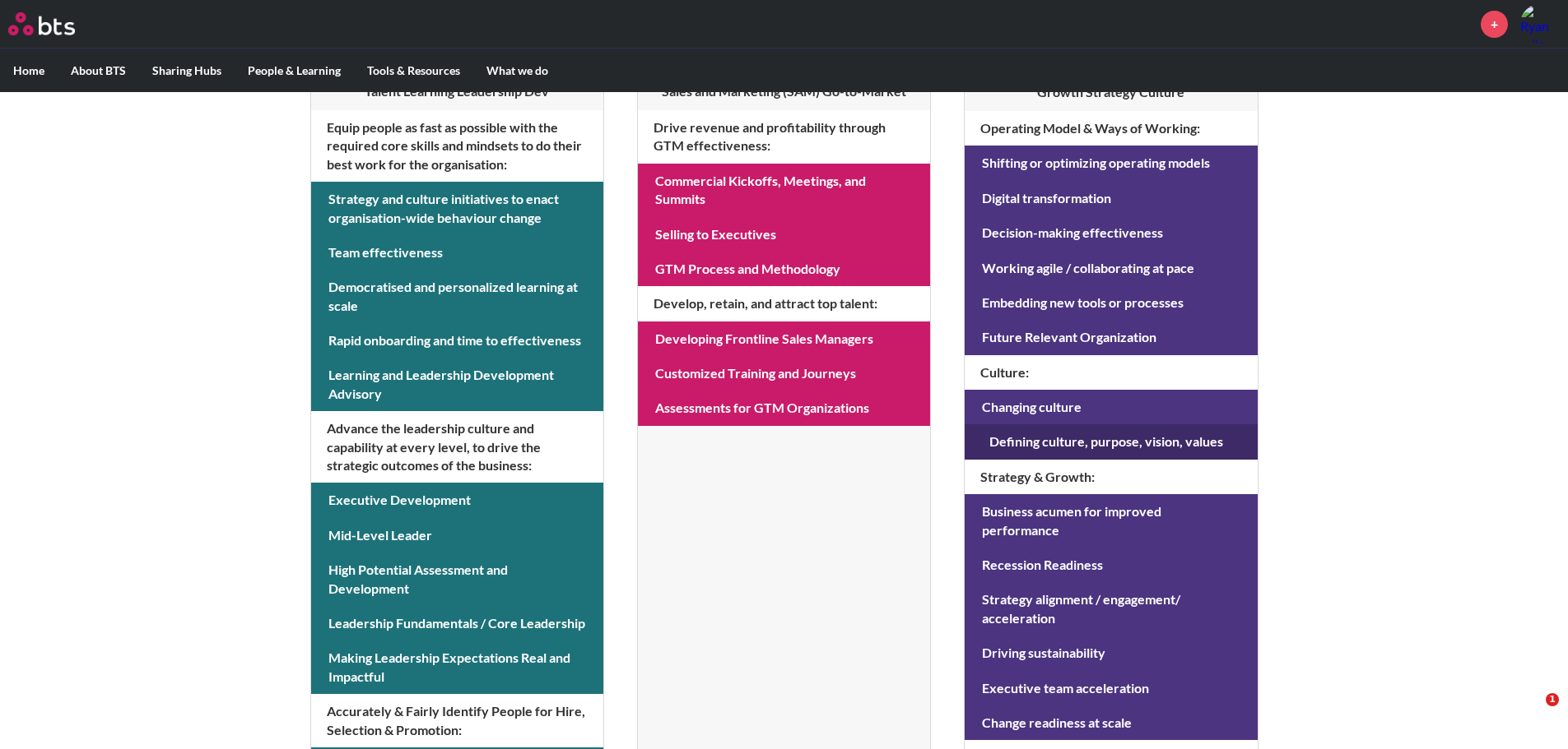
click at [1052, 440] on link at bounding box center [1111, 441] width 292 height 35
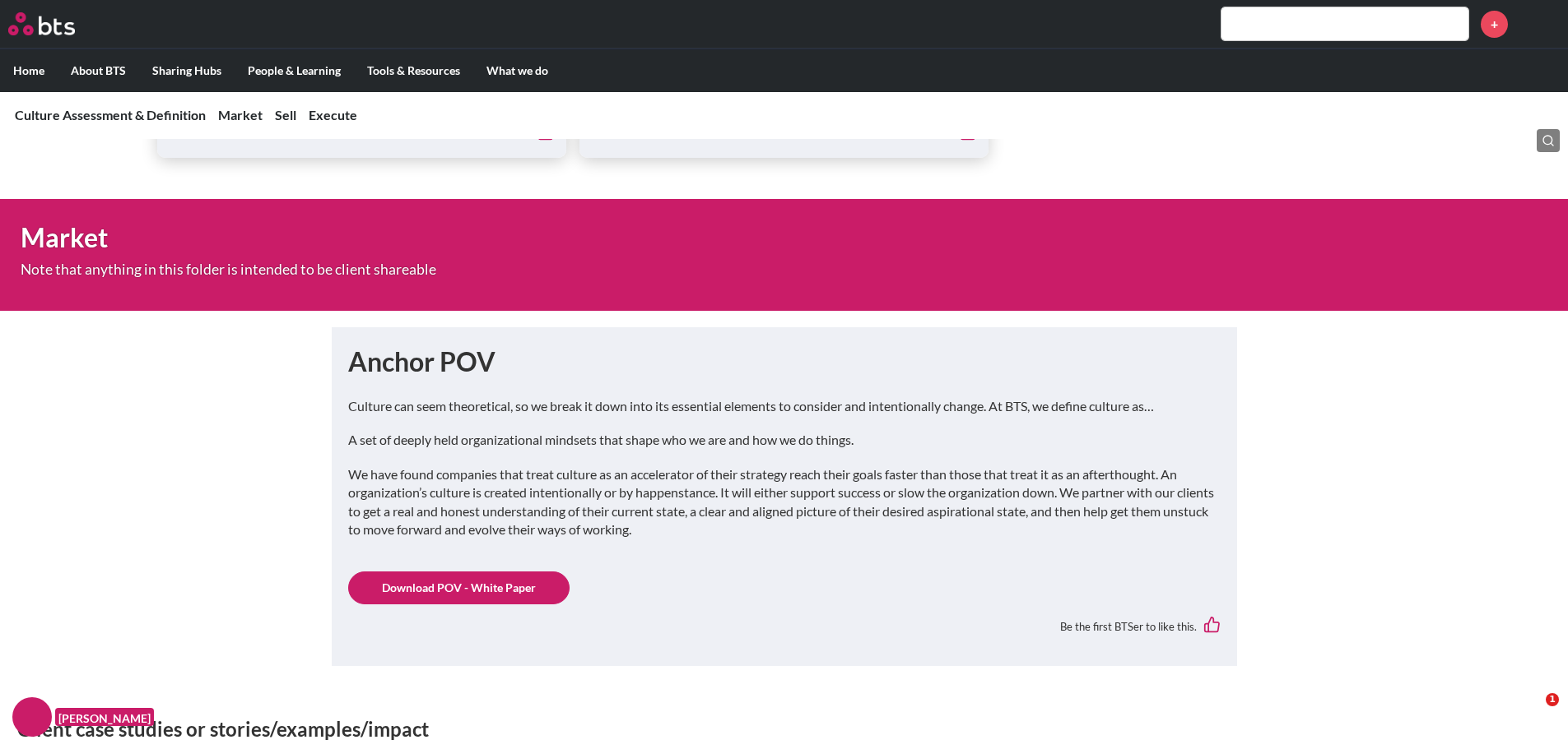
scroll to position [659, 0]
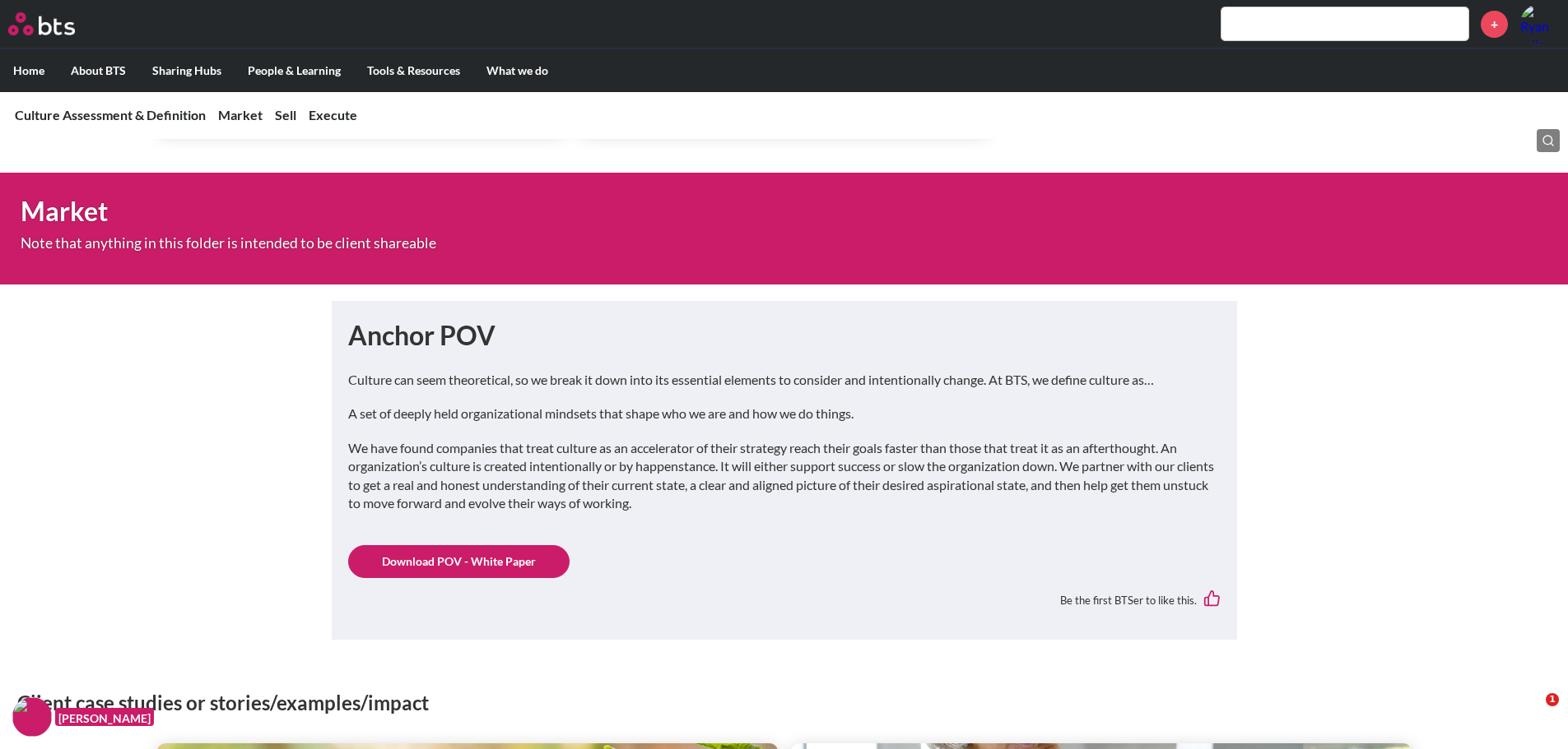
click at [479, 563] on link "Download POV - White Paper" at bounding box center [458, 561] width 222 height 33
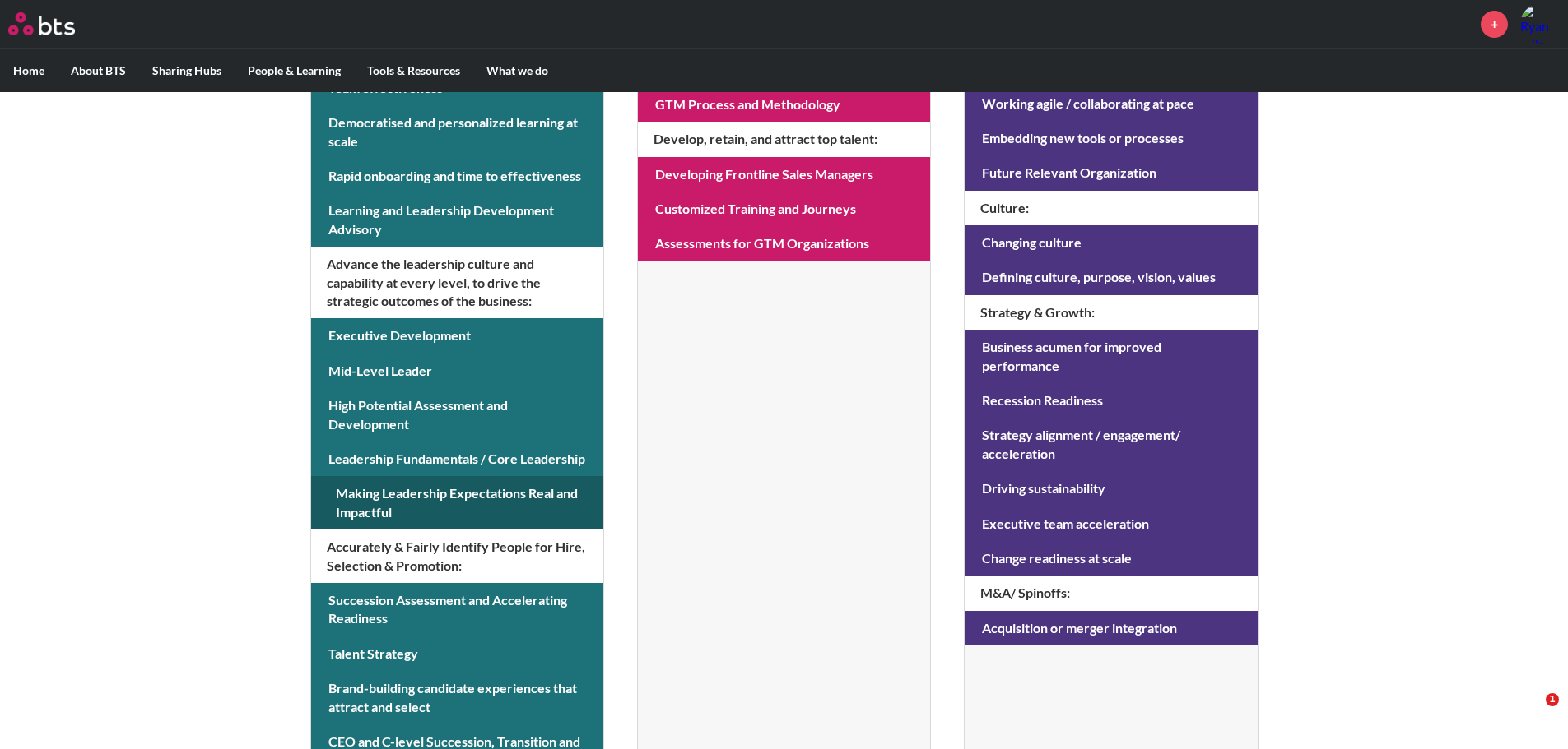
scroll to position [495, 0]
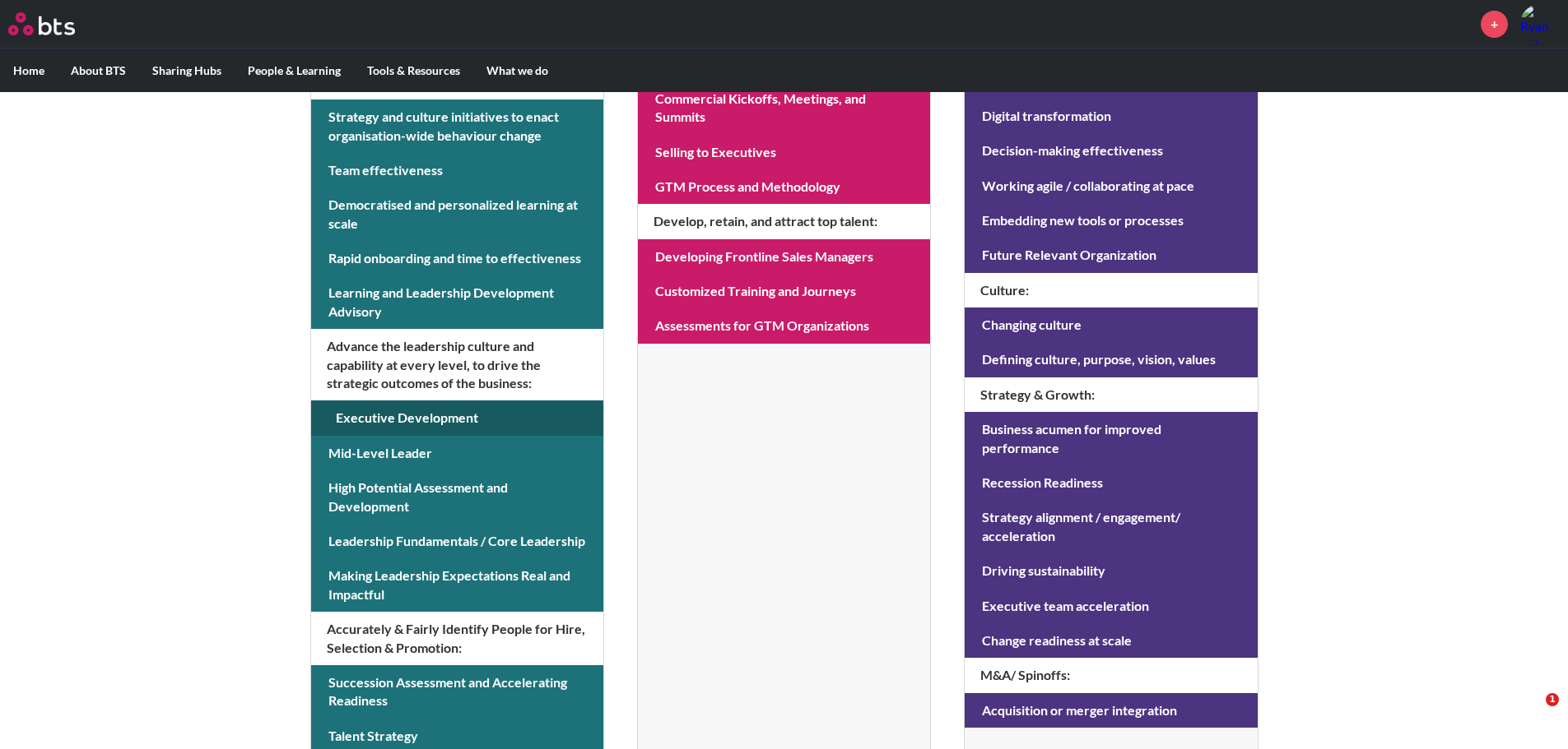
click at [419, 421] on link at bounding box center [457, 417] width 292 height 35
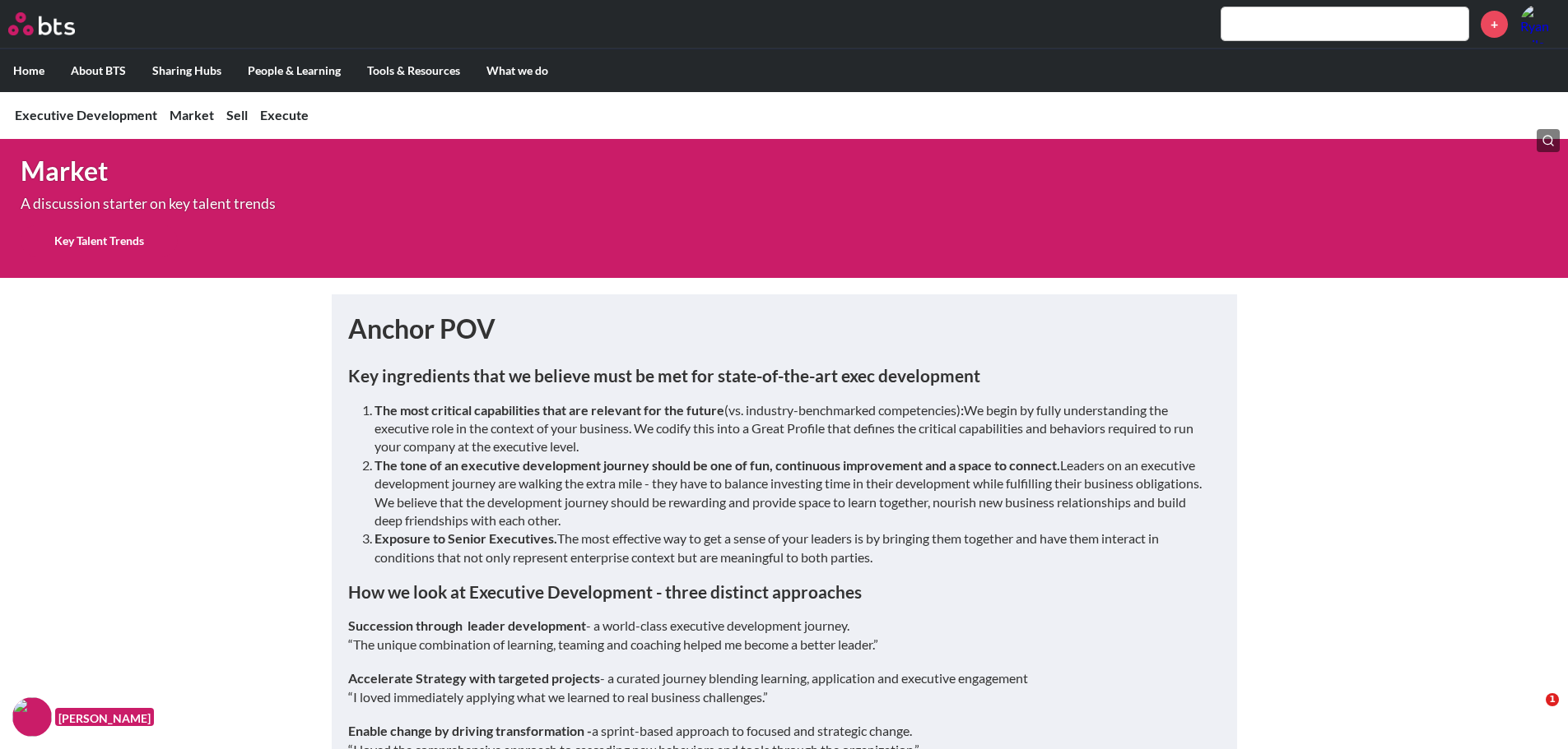
scroll to position [659, 0]
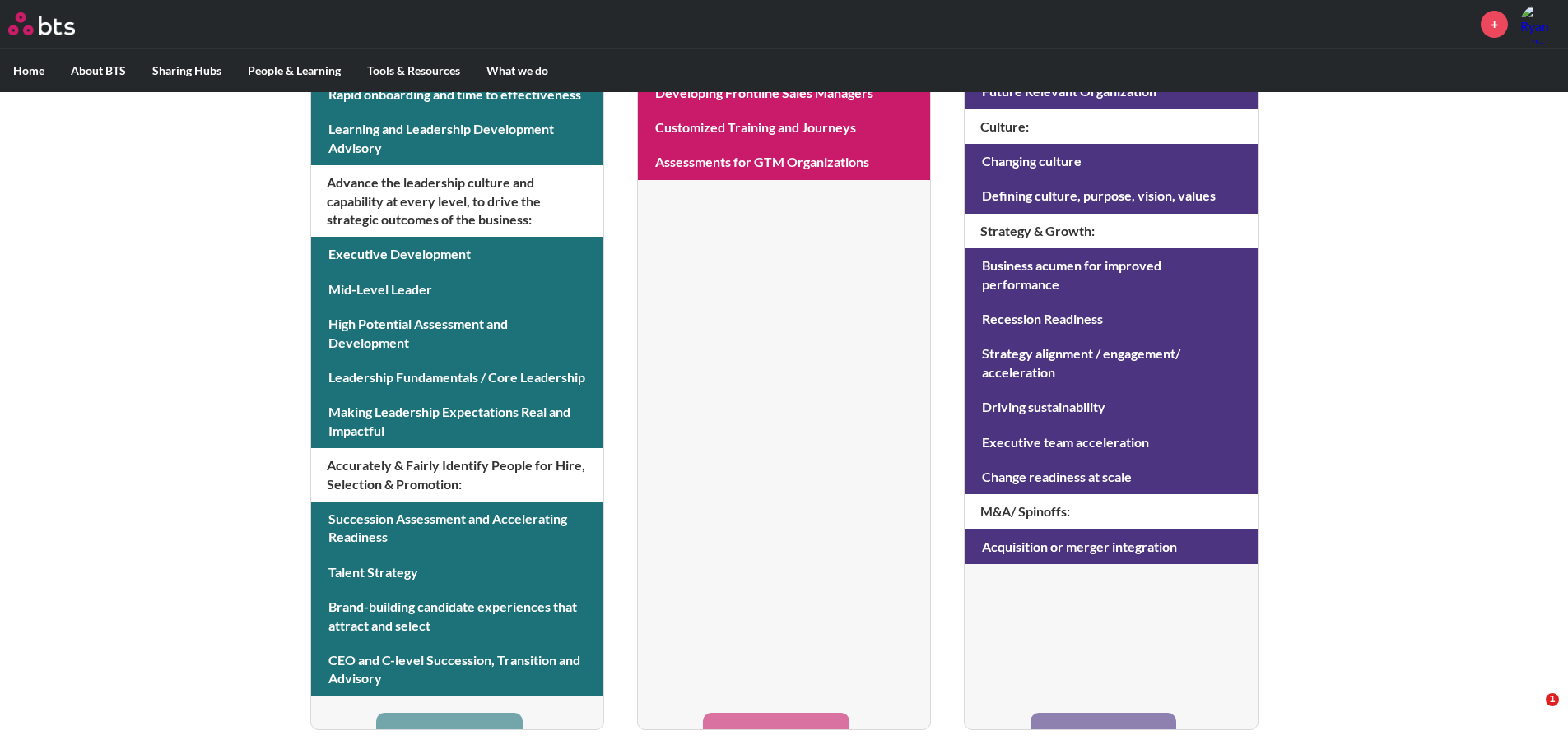
scroll to position [659, 0]
click at [439, 719] on li "Talent Learning Leadership Dev Equip people as fast as possible with the requir…" at bounding box center [457, 240] width 294 height 978
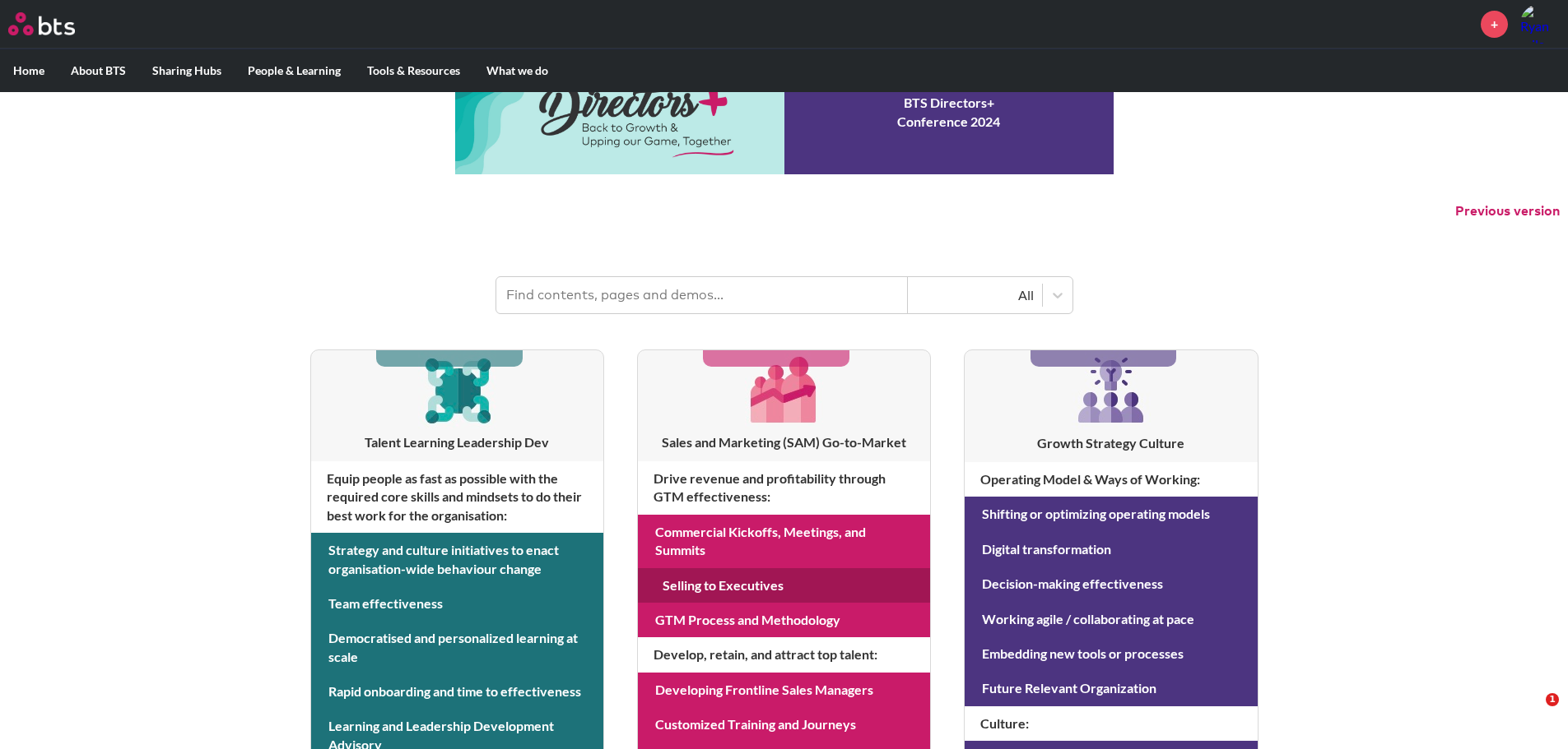
scroll to position [0, 0]
